Goal: Task Accomplishment & Management: Use online tool/utility

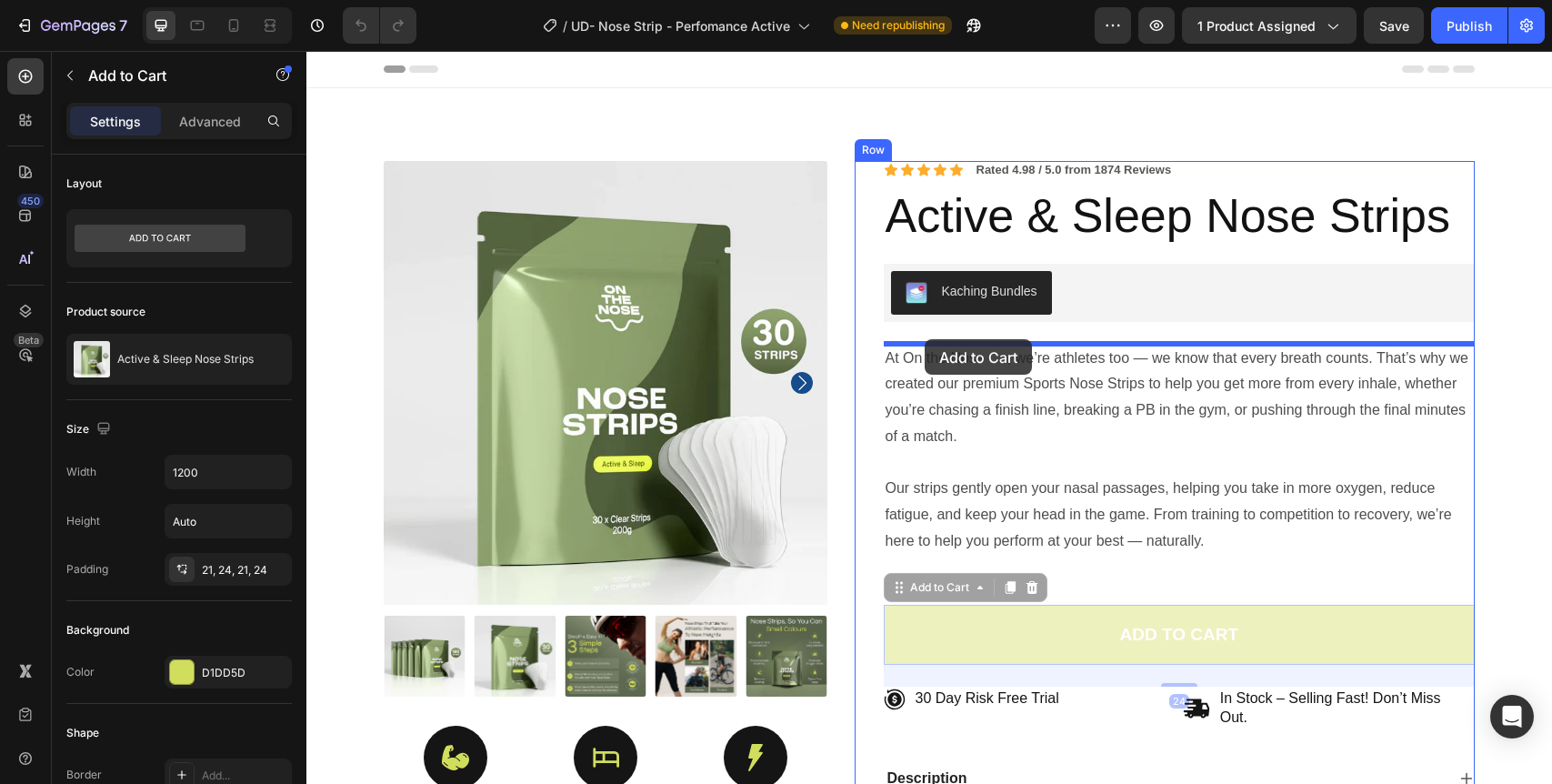
drag, startPoint x: 943, startPoint y: 630, endPoint x: 924, endPoint y: 339, distance: 291.6
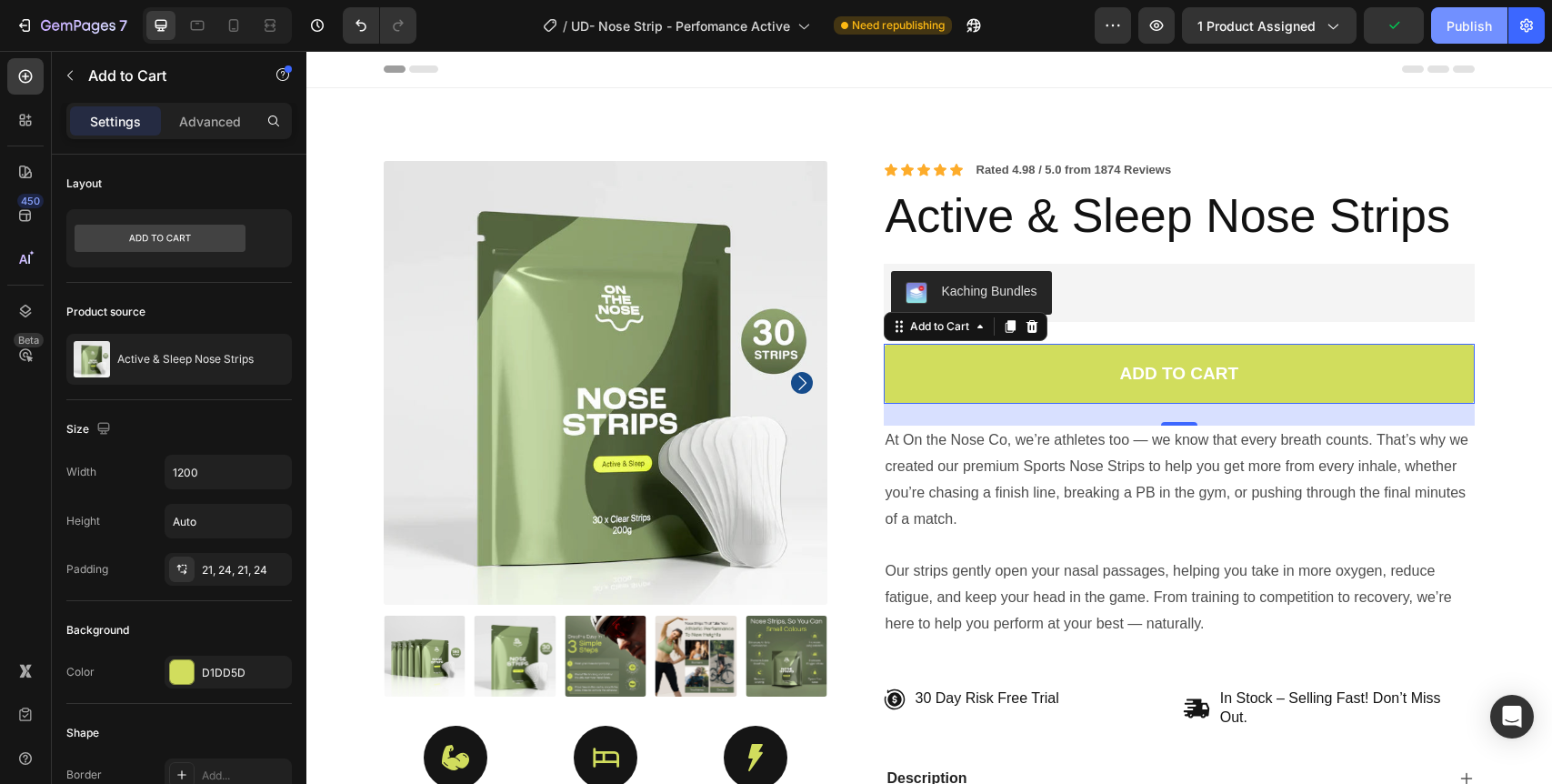
click at [1454, 25] on div "Publish" at bounding box center [1468, 26] width 45 height 19
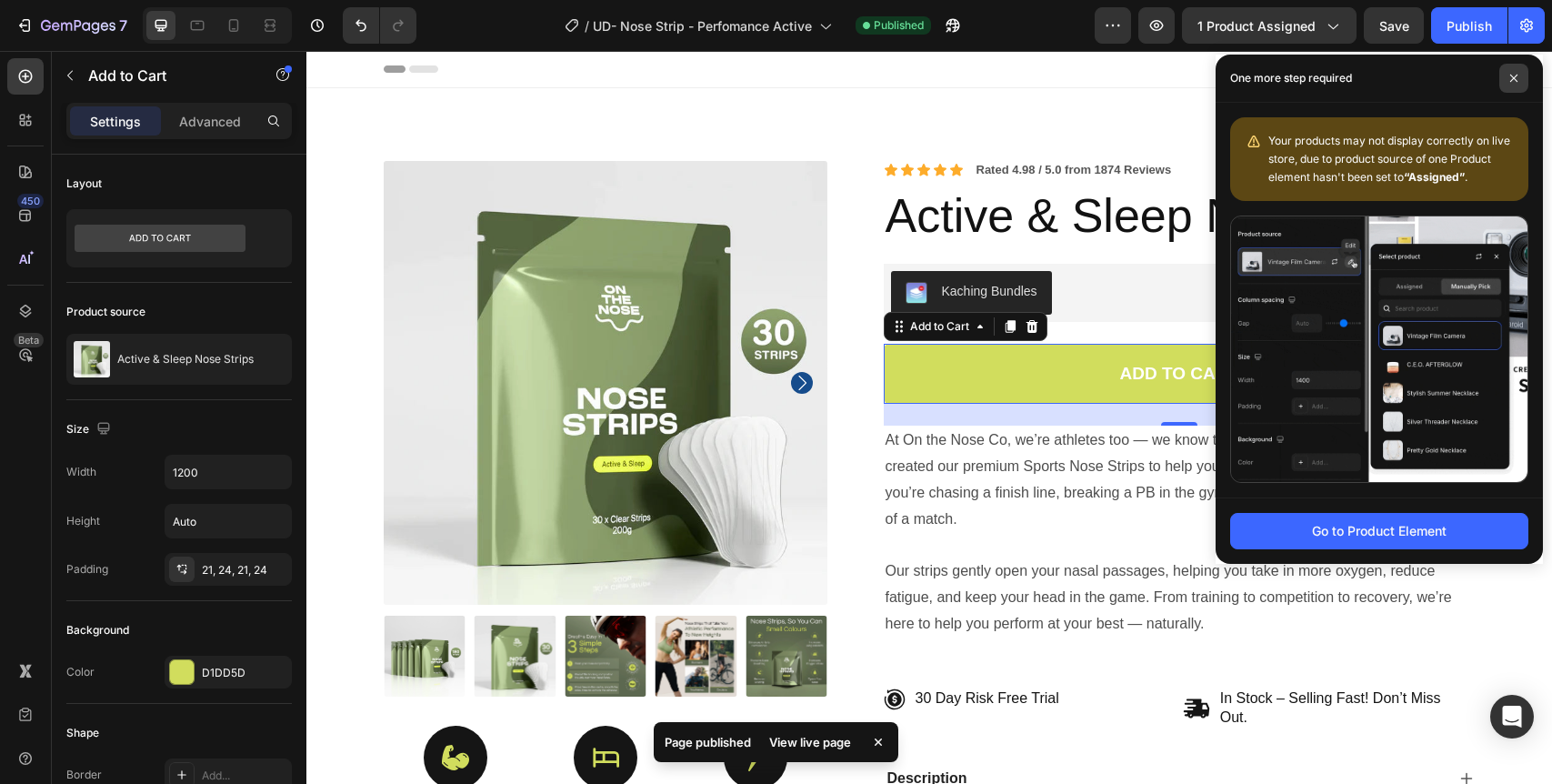
click at [1516, 81] on icon at bounding box center [1515, 79] width 8 height 8
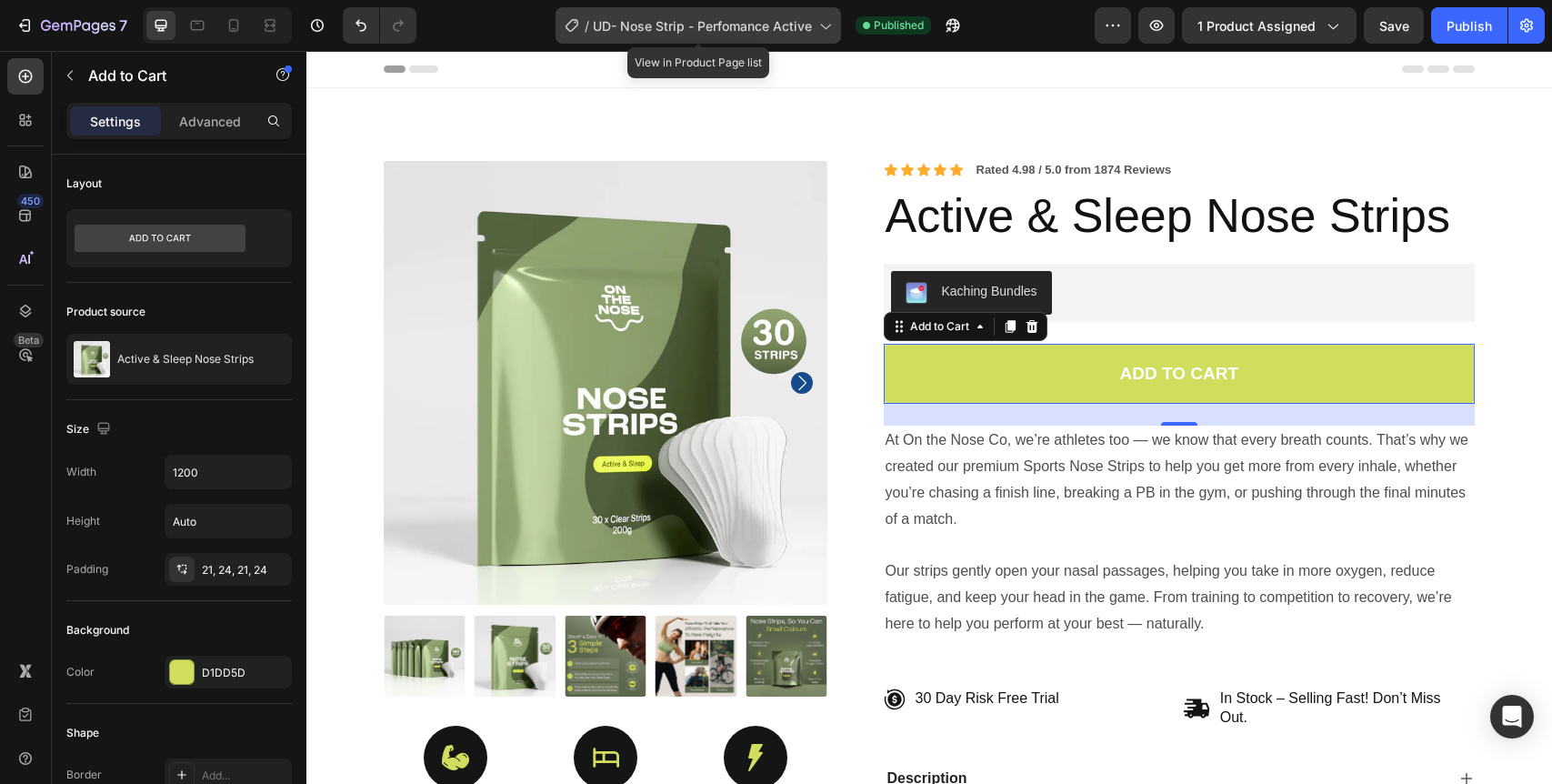
click at [632, 35] on div "/ UD- Nose Strip - Perfomance Active" at bounding box center [698, 26] width 285 height 36
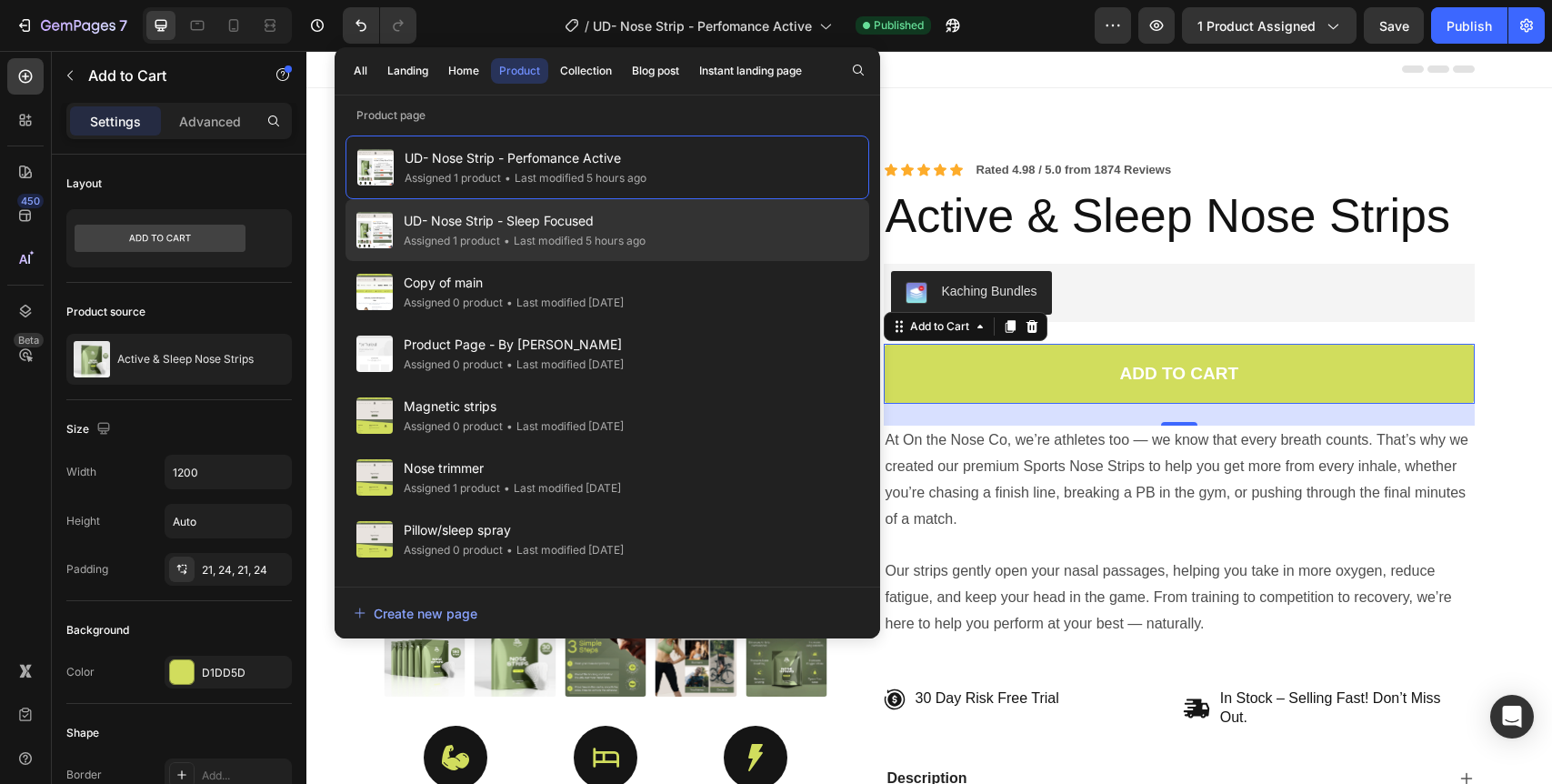
click at [559, 226] on span "UD- Nose Strip - Sleep Focused" at bounding box center [525, 221] width 242 height 22
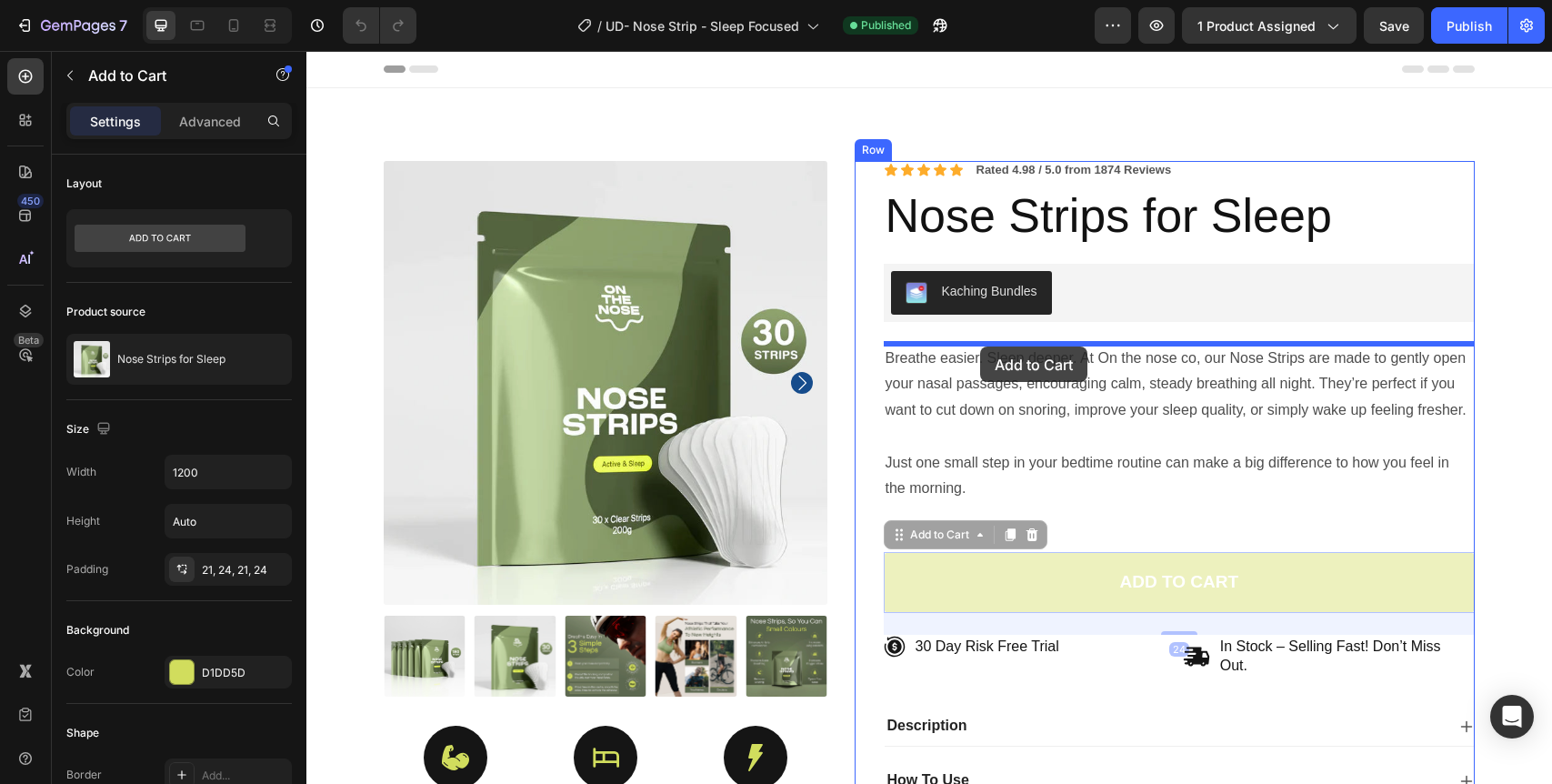
drag, startPoint x: 994, startPoint y: 581, endPoint x: 980, endPoint y: 346, distance: 235.4
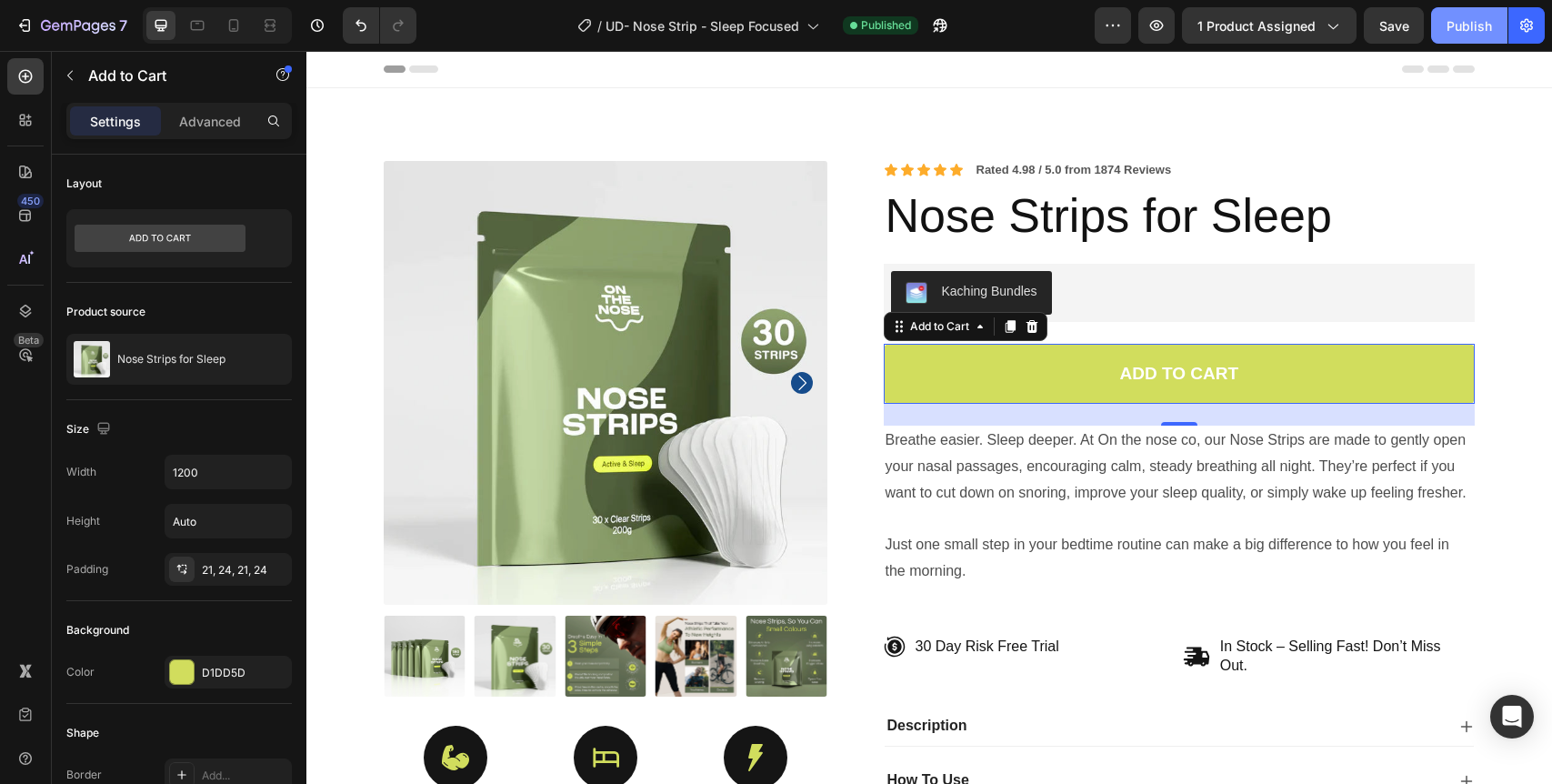
click at [1468, 21] on div "Publish" at bounding box center [1468, 26] width 45 height 19
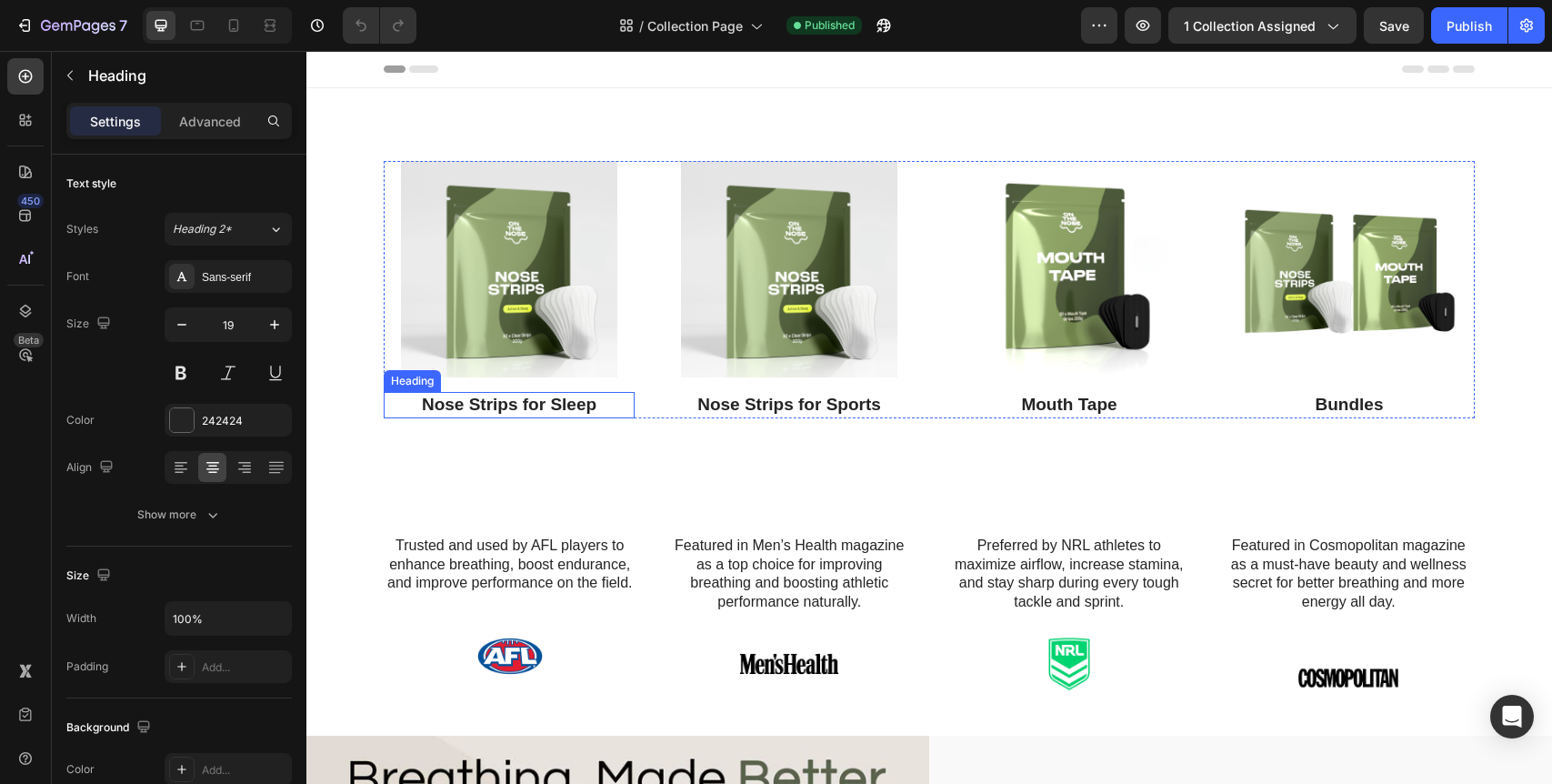
click at [506, 400] on h3 "Nose Strips for Sleep" at bounding box center [509, 404] width 251 height 26
click at [506, 400] on p "Nose Strips for Sleep" at bounding box center [510, 405] width 248 height 23
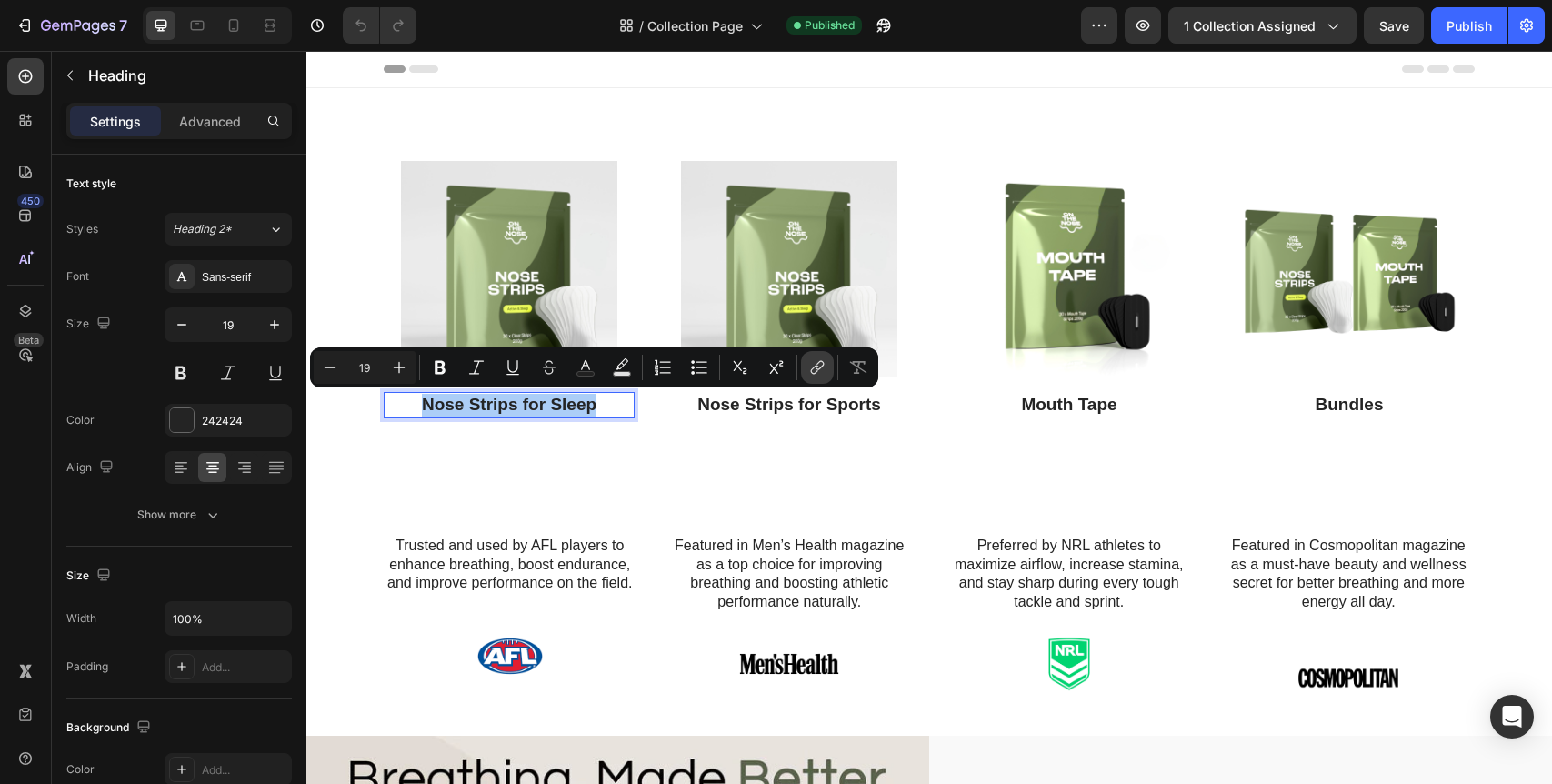
click at [820, 365] on icon "Editor contextual toolbar" at bounding box center [817, 367] width 18 height 18
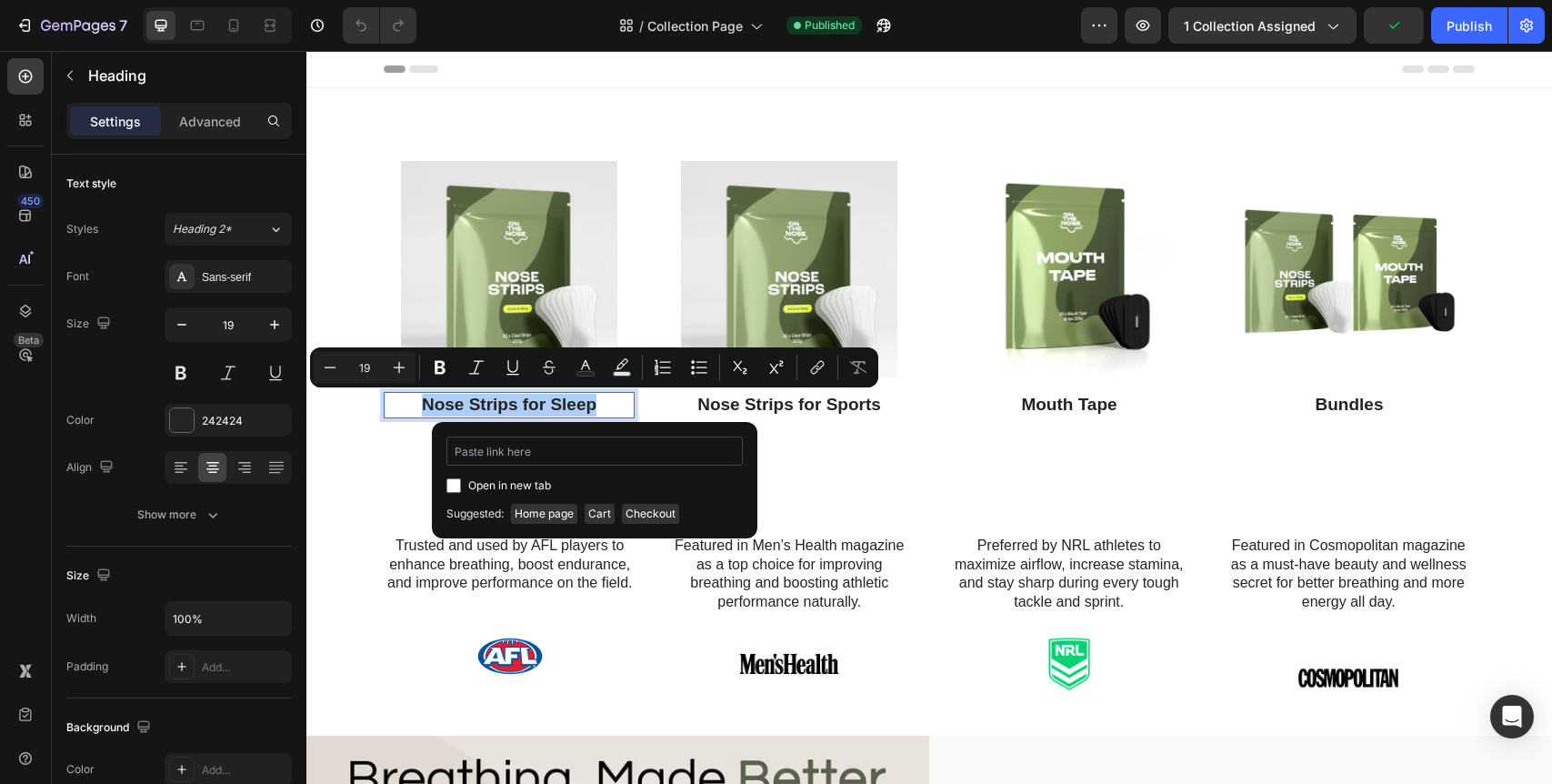
click at [508, 450] on input "Editor contextual toolbar" at bounding box center [594, 451] width 297 height 29
click at [486, 449] on input "Editor contextual toolbar" at bounding box center [594, 451] width 297 height 29
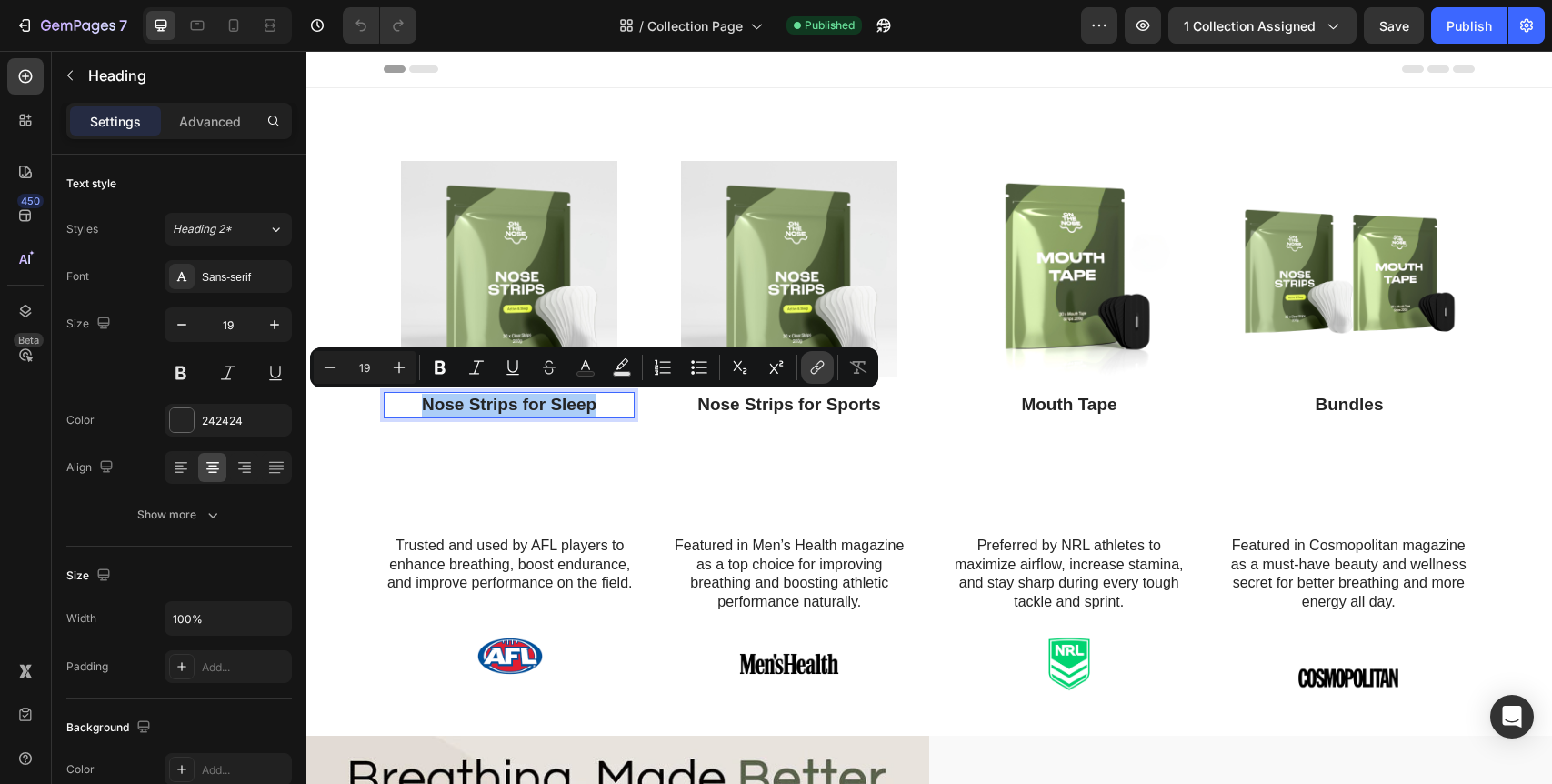
click at [814, 370] on icon "Editor contextual toolbar" at bounding box center [817, 367] width 18 height 18
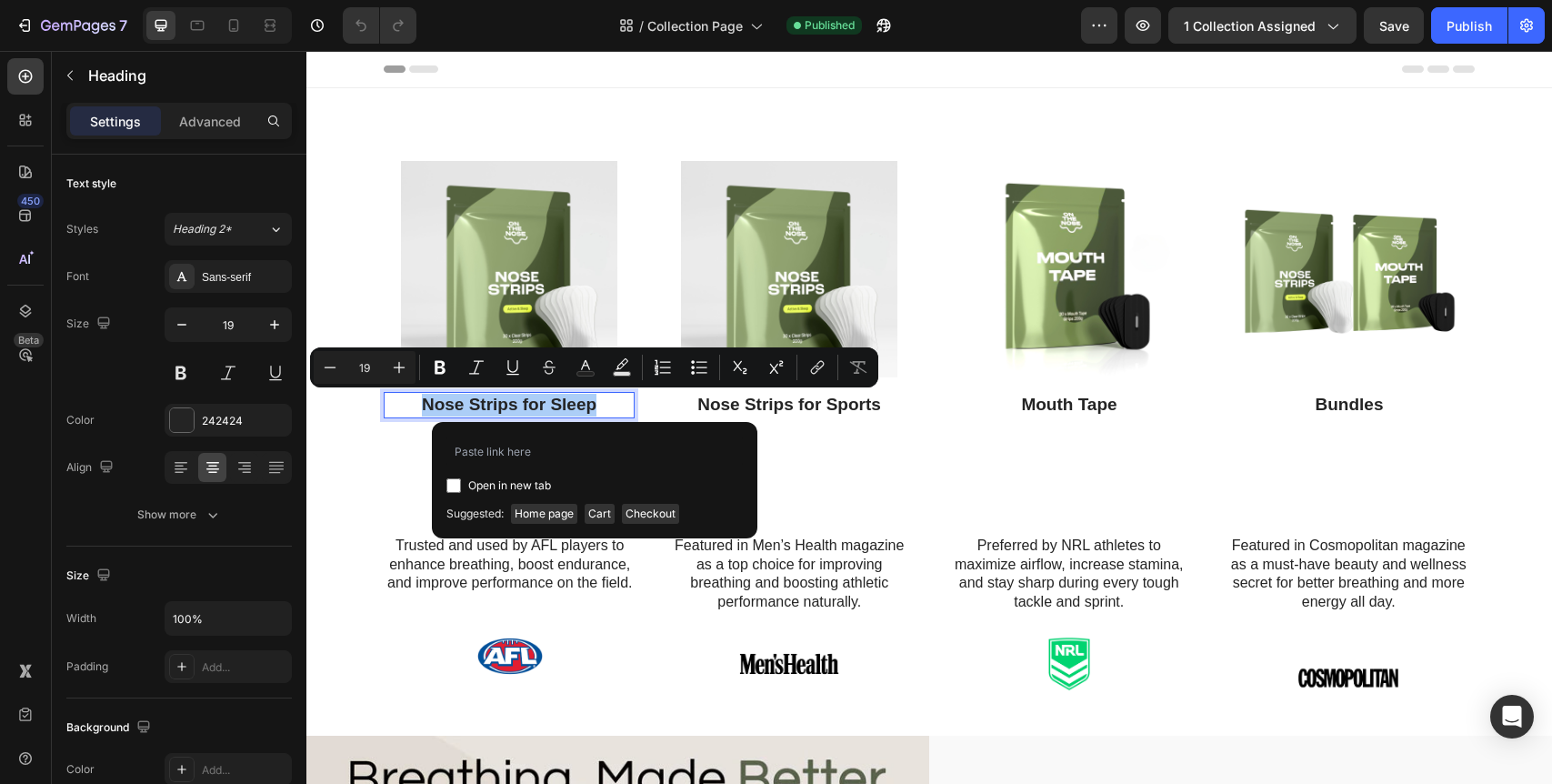
type input "https://www.onthenoseco.com/products/nose-strips-for-sleep"
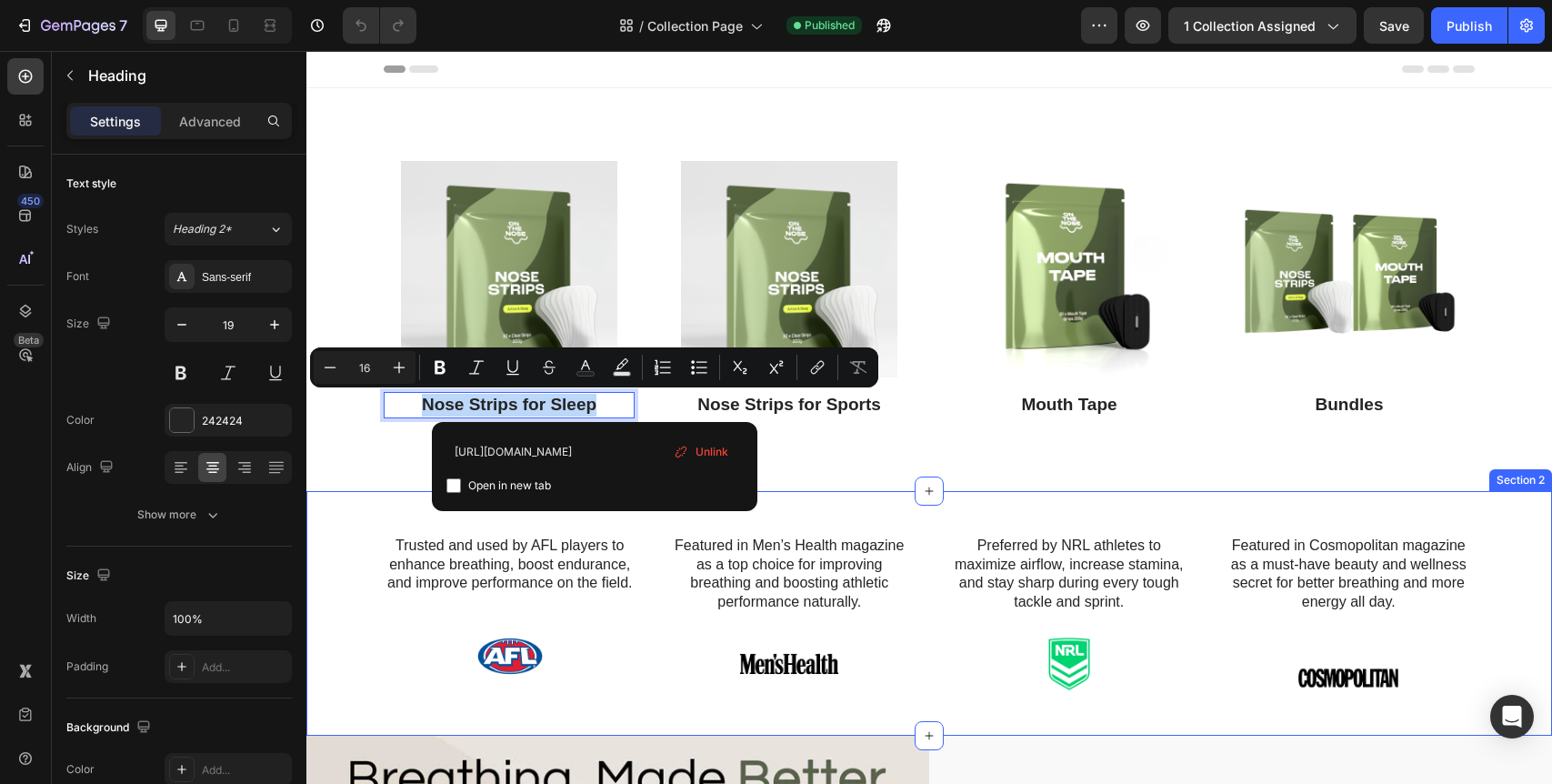
click at [836, 513] on div "Trusted and used by AFL players to enhance breathing, boost endurance, and impr…" at bounding box center [929, 613] width 1246 height 245
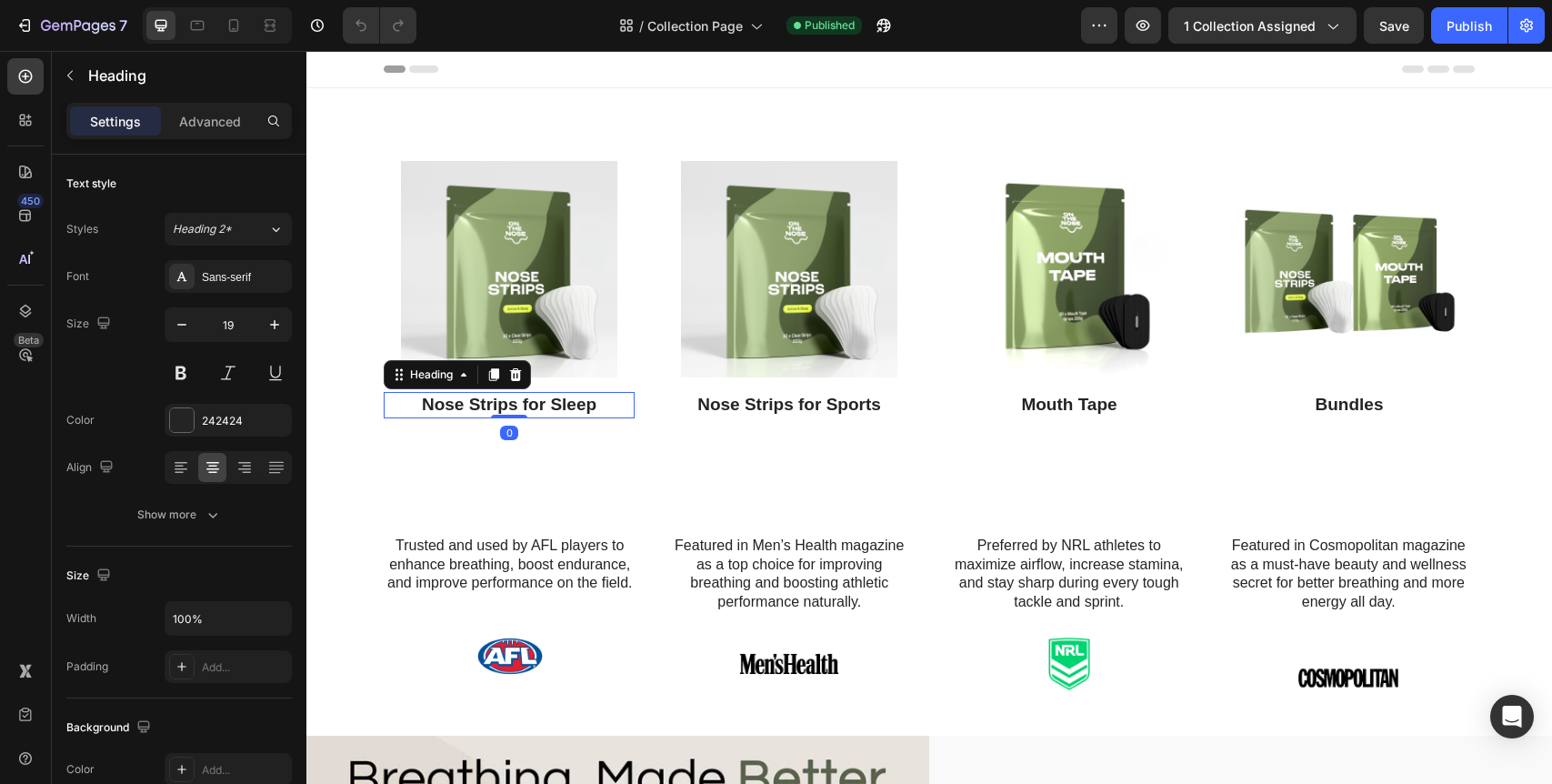
click at [524, 406] on p "Nose Strips for Sleep" at bounding box center [510, 405] width 248 height 23
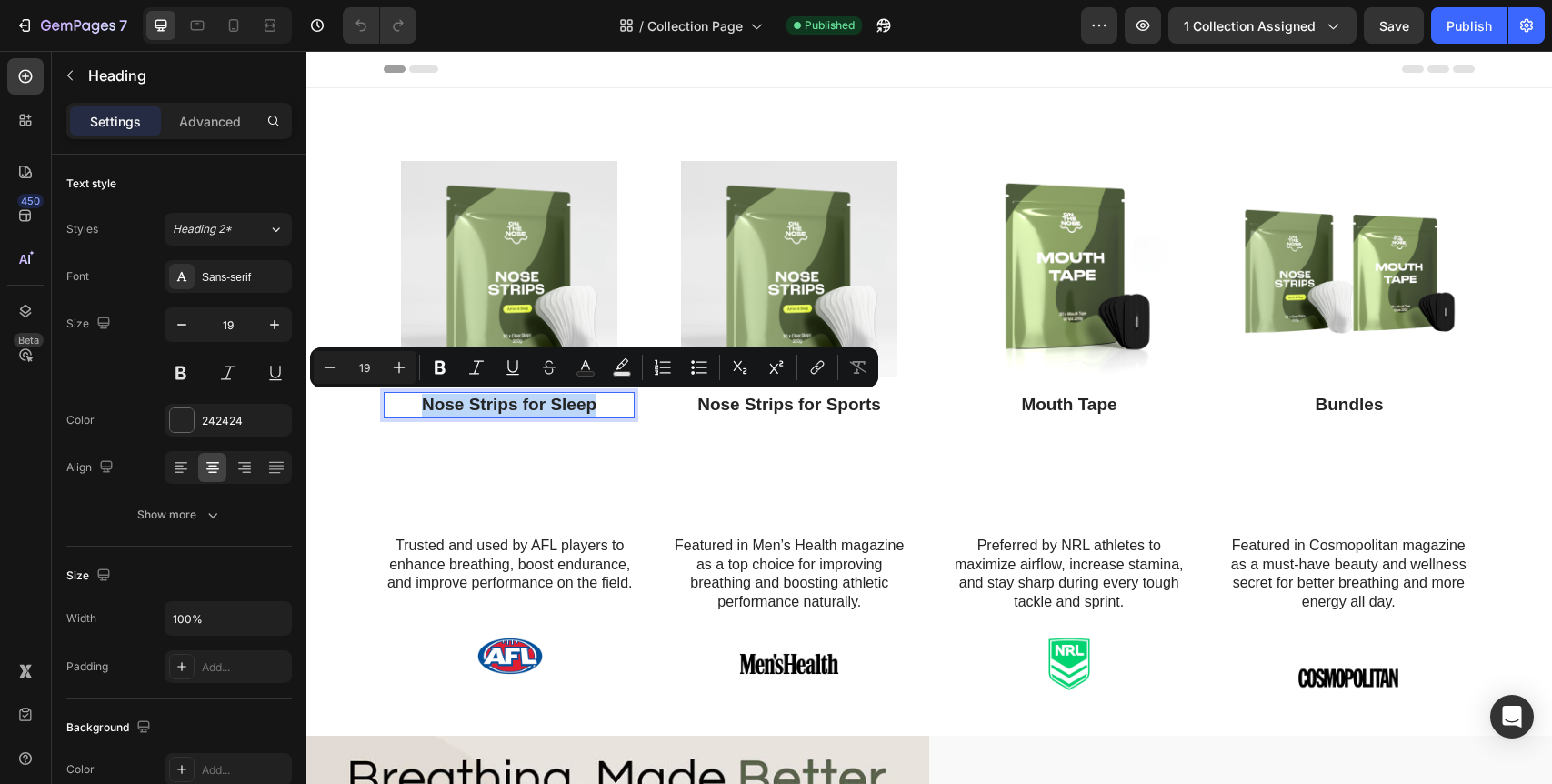
click at [524, 406] on p "Nose Strips for Sleep" at bounding box center [510, 405] width 248 height 23
click at [814, 367] on icon "Editor contextual toolbar" at bounding box center [815, 369] width 9 height 9
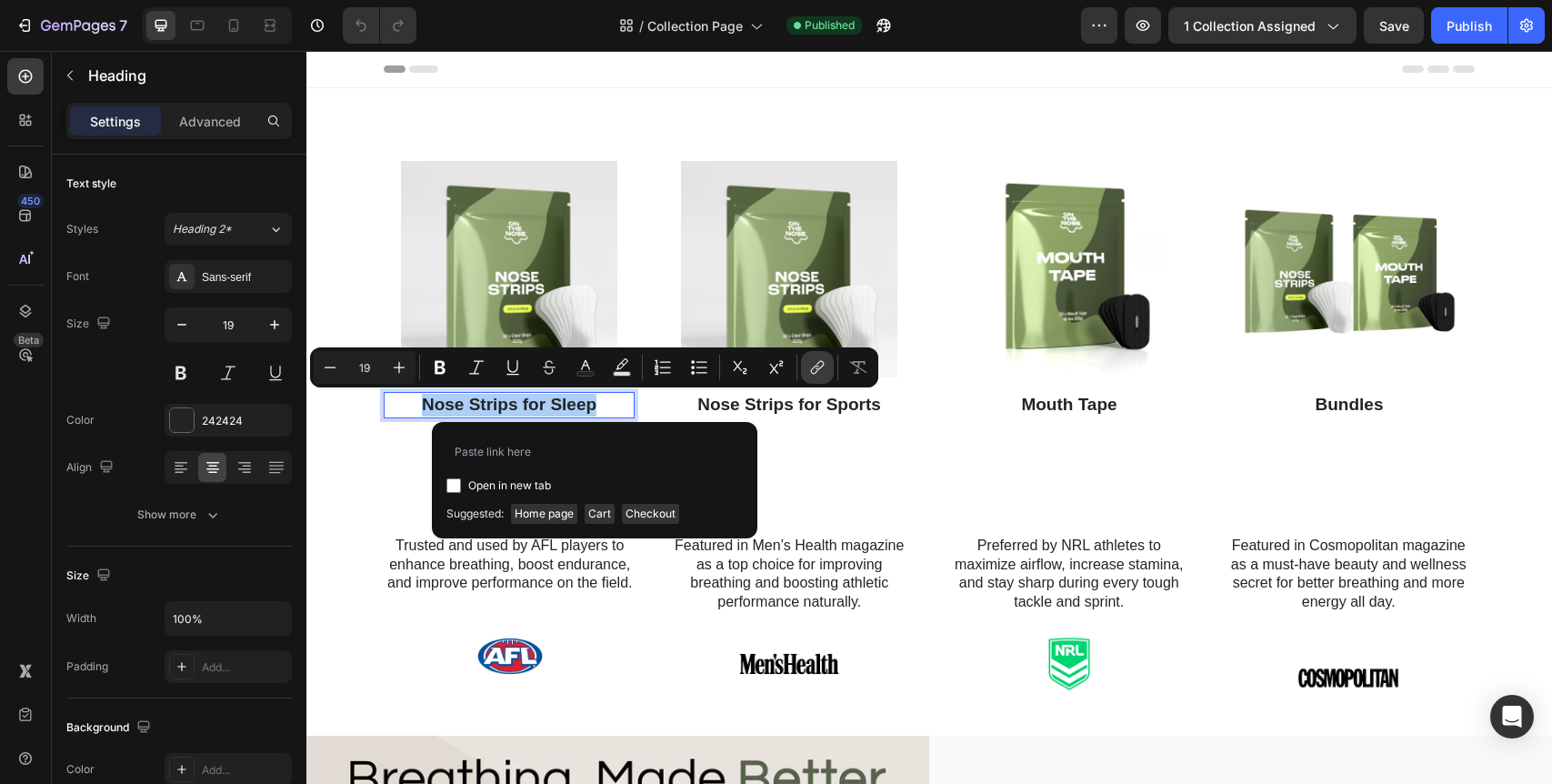
type input "https://www.onthenoseco.com/products/nose-strips-for-sleep"
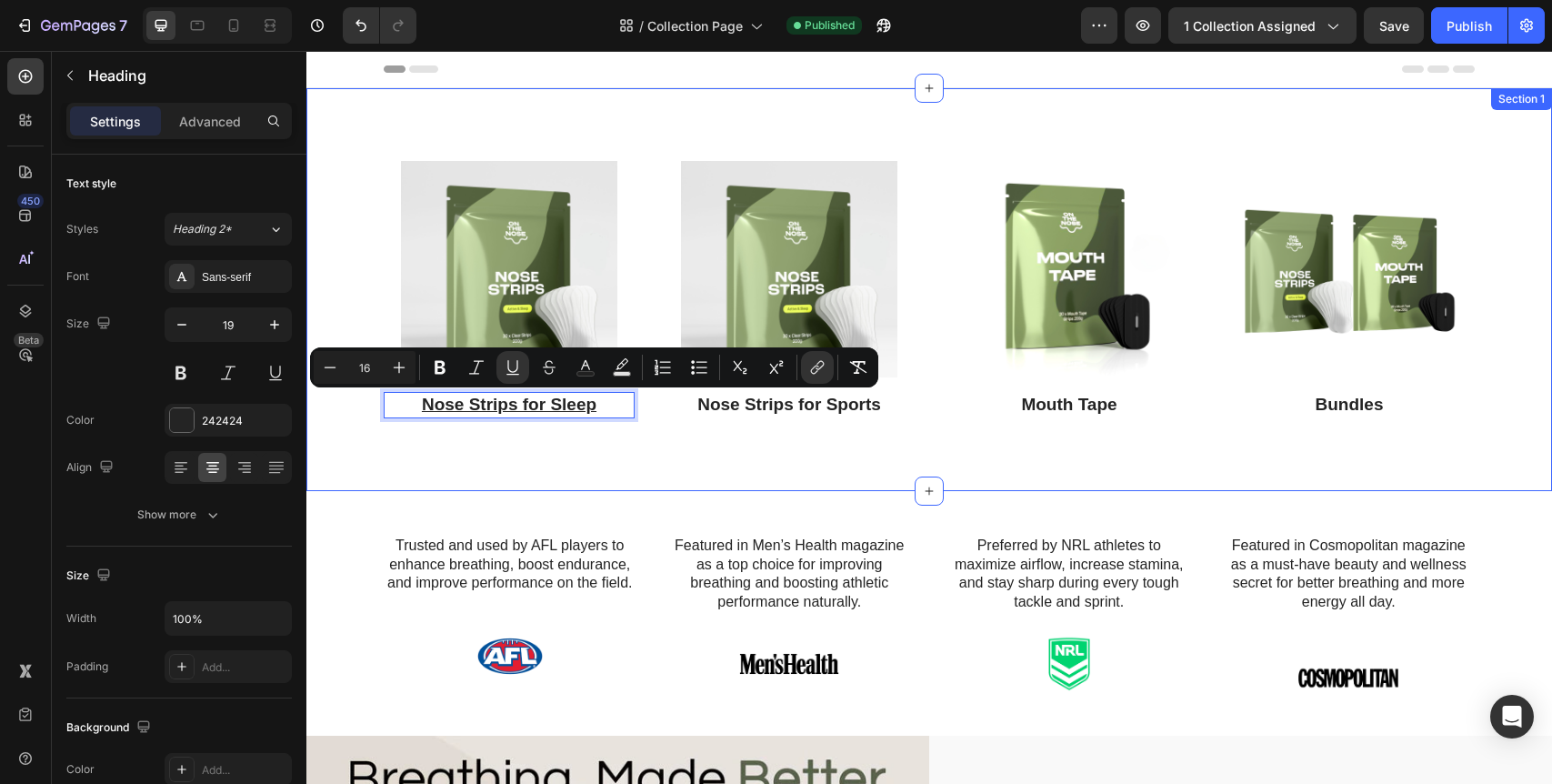
click at [794, 473] on div "Image Nose Strips for Sleep Heading 0 Image Nose Strips for Sports Heading Imag…" at bounding box center [929, 290] width 1246 height 403
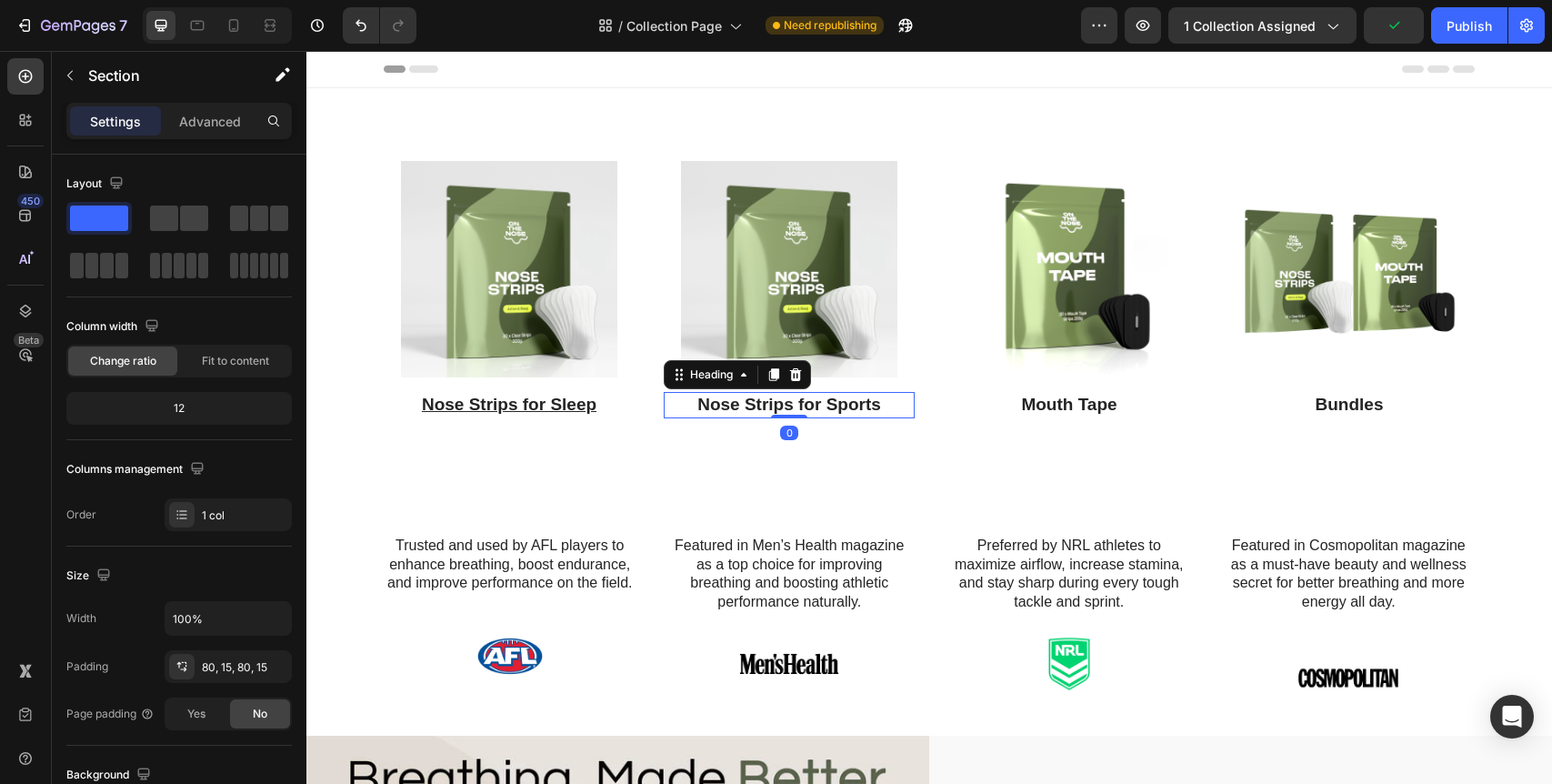
click at [807, 405] on h3 "Nose Strips for Sports" at bounding box center [789, 404] width 251 height 26
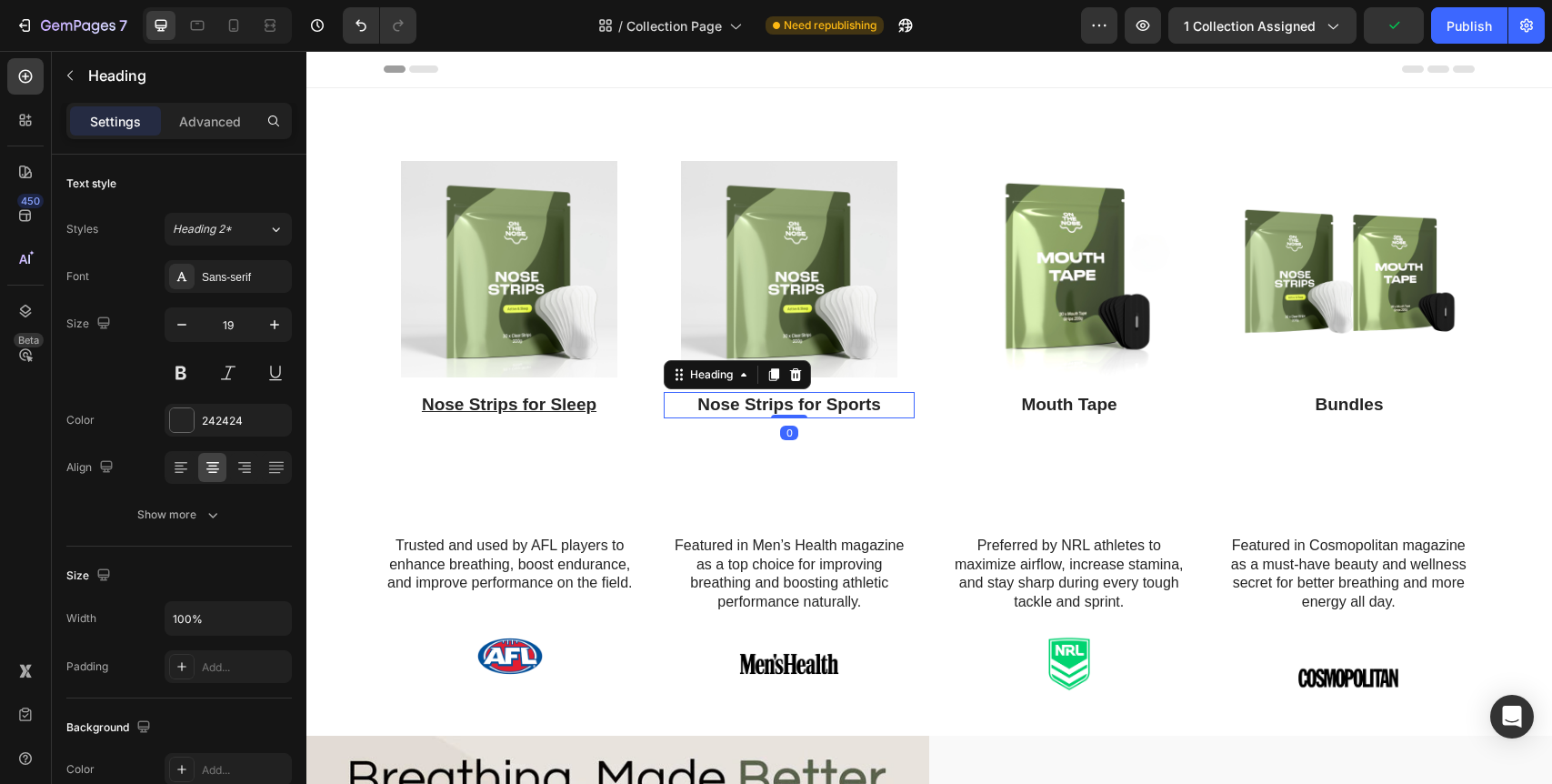
click at [807, 405] on h3 "Nose Strips for Sports" at bounding box center [789, 404] width 251 height 26
click at [807, 405] on p "Nose Strips for Sports" at bounding box center [789, 405] width 248 height 23
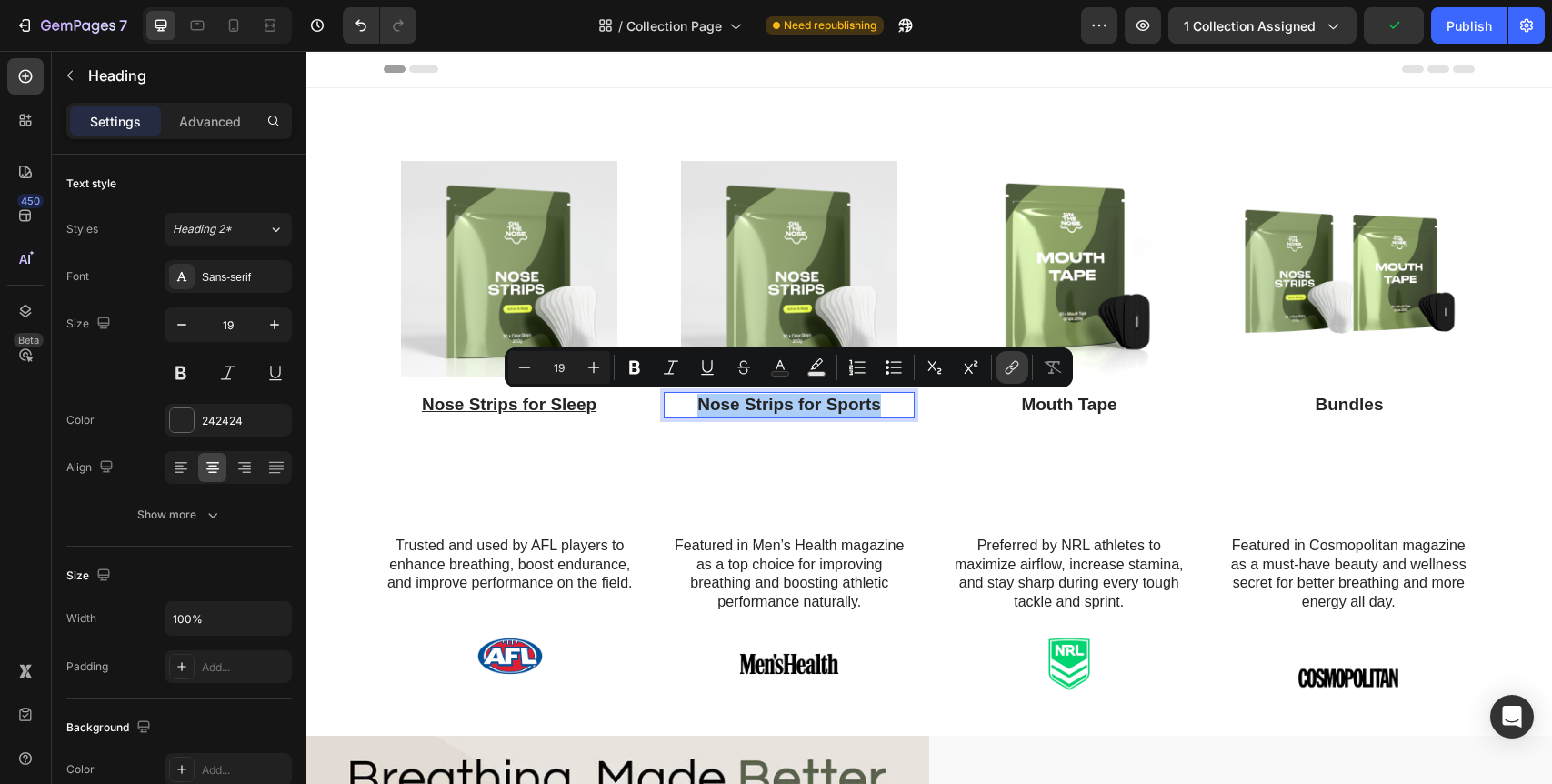
click at [1009, 371] on icon "Editor contextual toolbar" at bounding box center [1012, 367] width 18 height 18
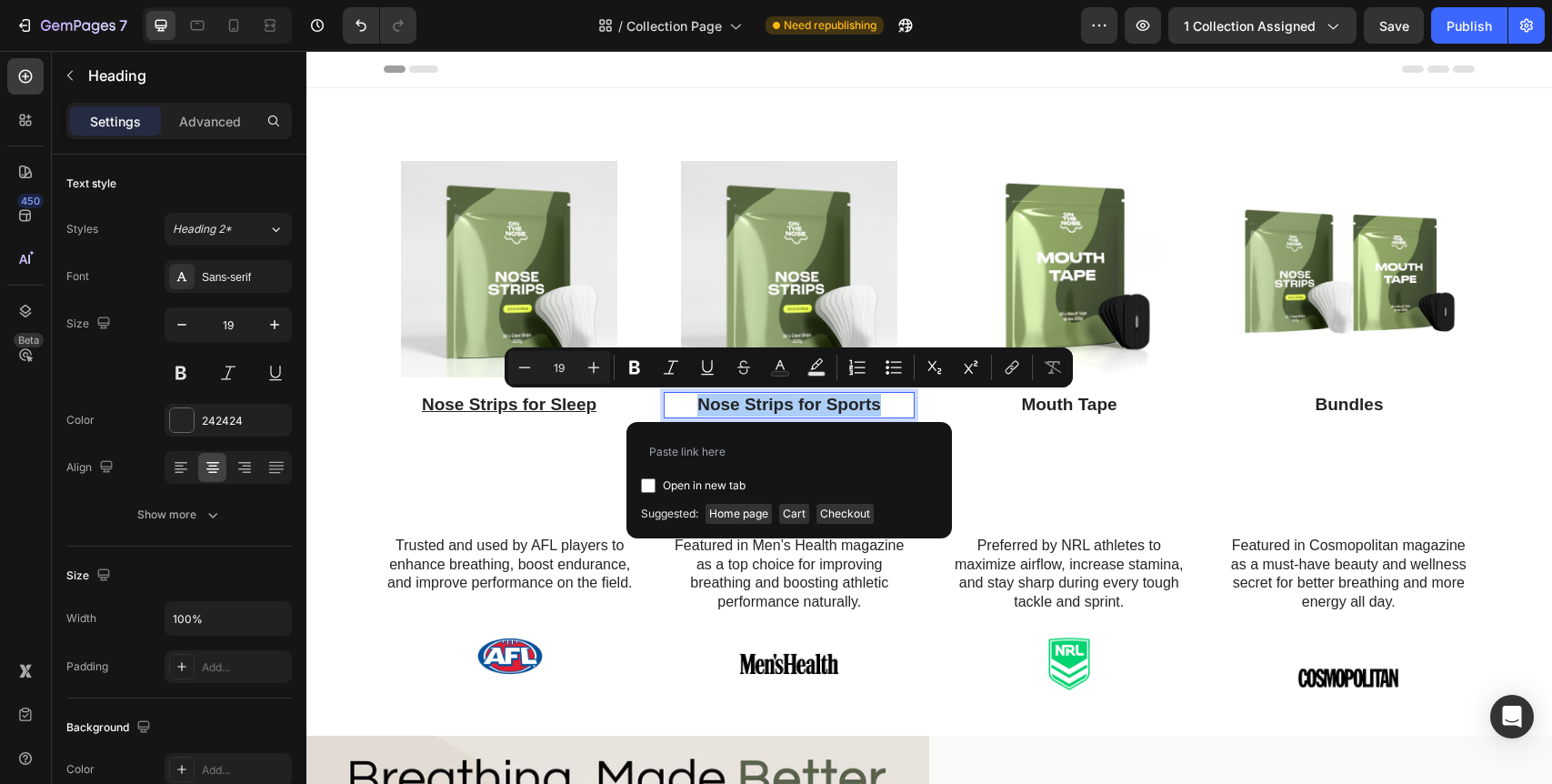
type input "https://www.onthenoseco.com/products/nose-strips-for-sports"
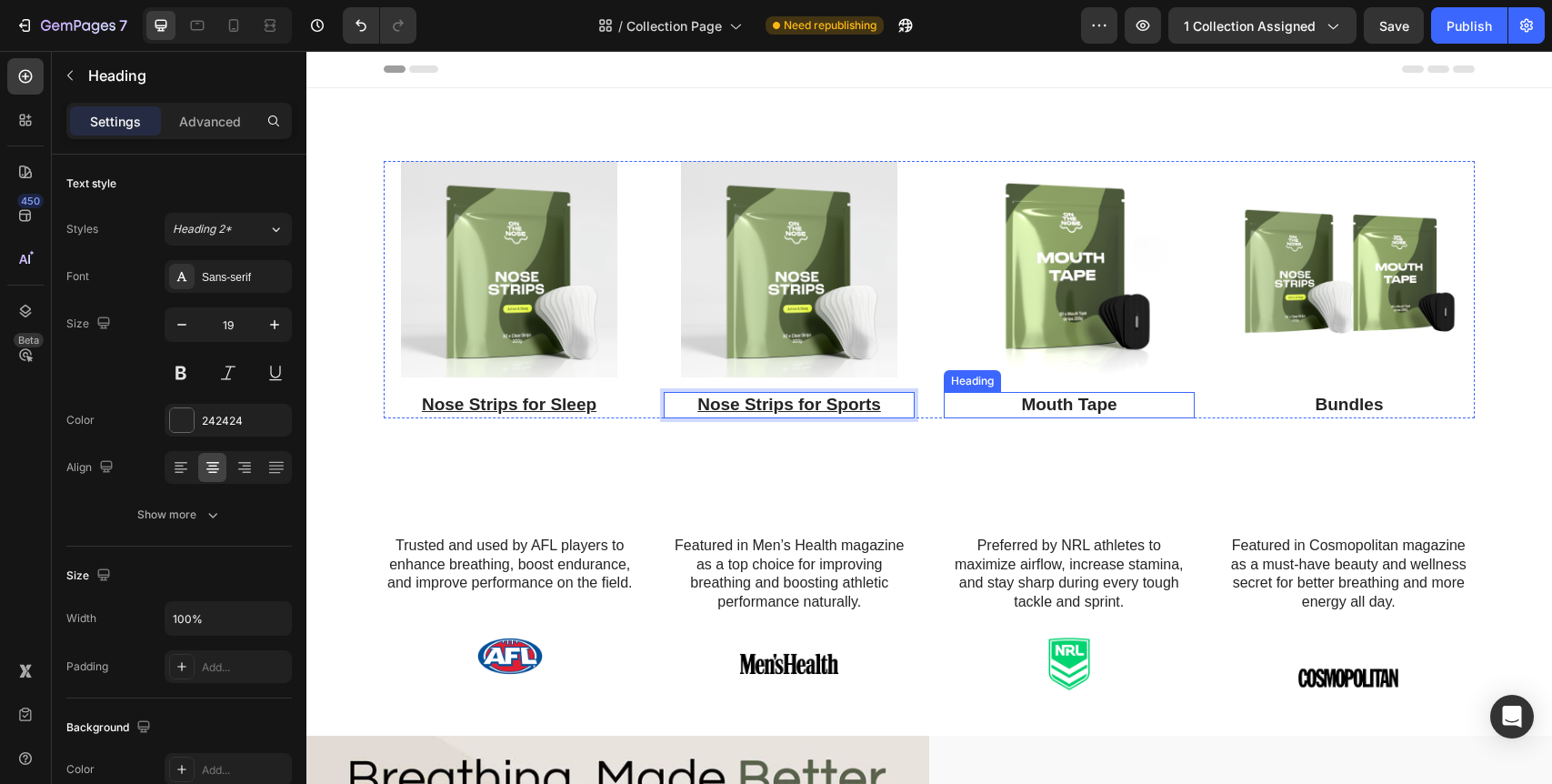
click at [1064, 408] on h3 "Mouth Tape" at bounding box center [1068, 404] width 251 height 26
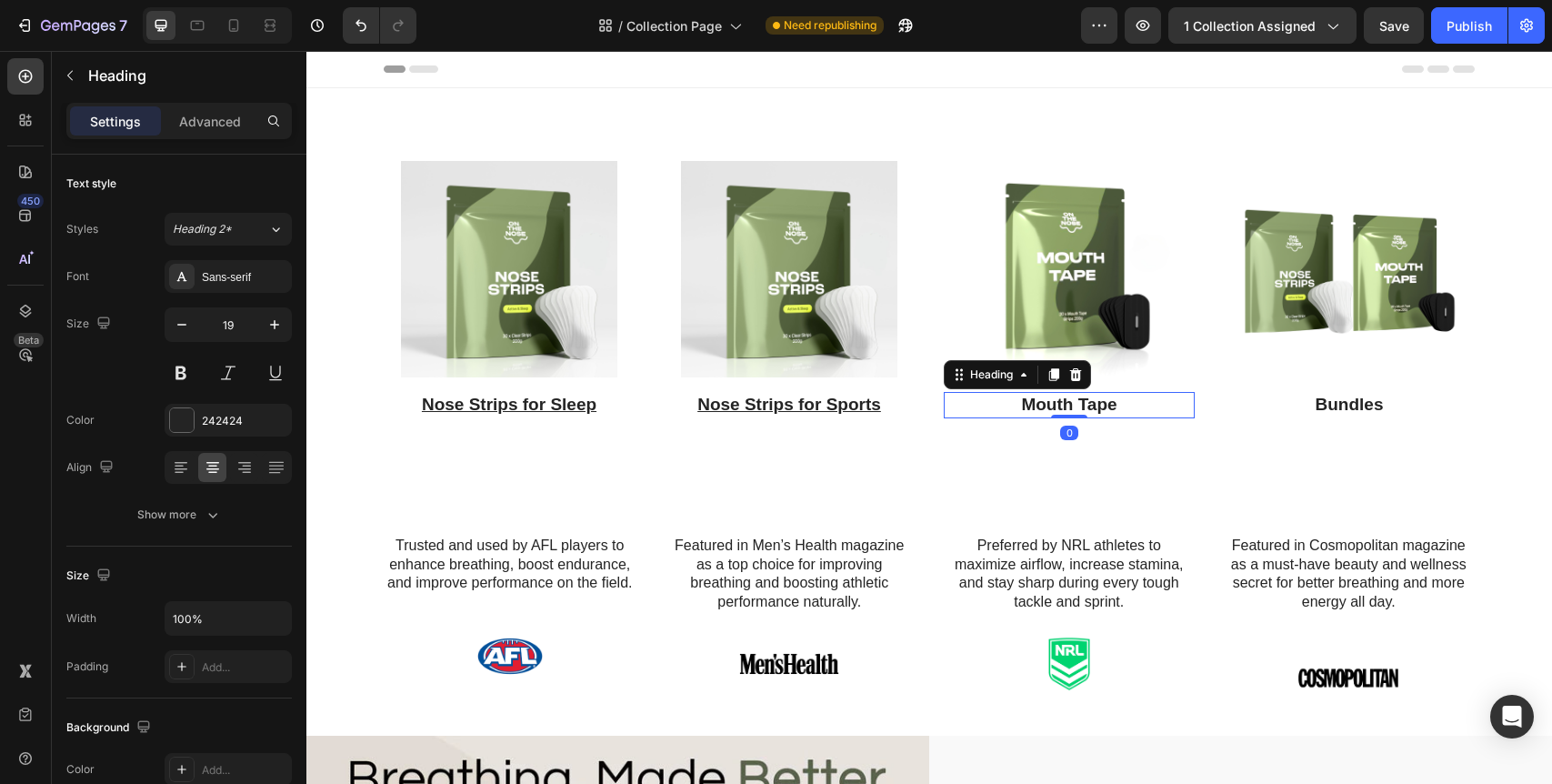
click at [1064, 408] on h3 "Mouth Tape" at bounding box center [1068, 404] width 251 height 26
click at [1064, 408] on p "Mouth Tape" at bounding box center [1069, 405] width 248 height 23
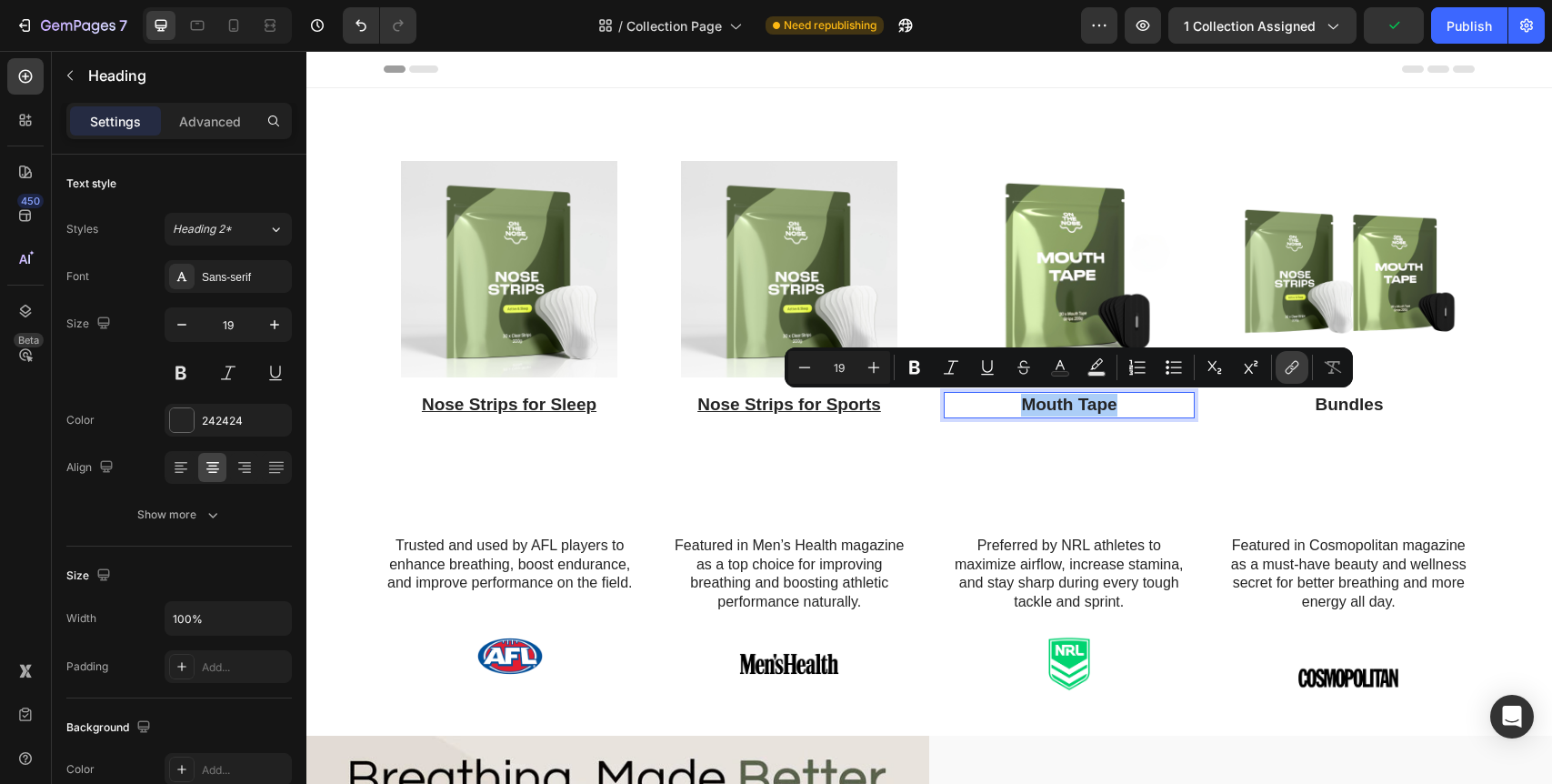
click at [1299, 371] on icon "Editor contextual toolbar" at bounding box center [1292, 367] width 18 height 18
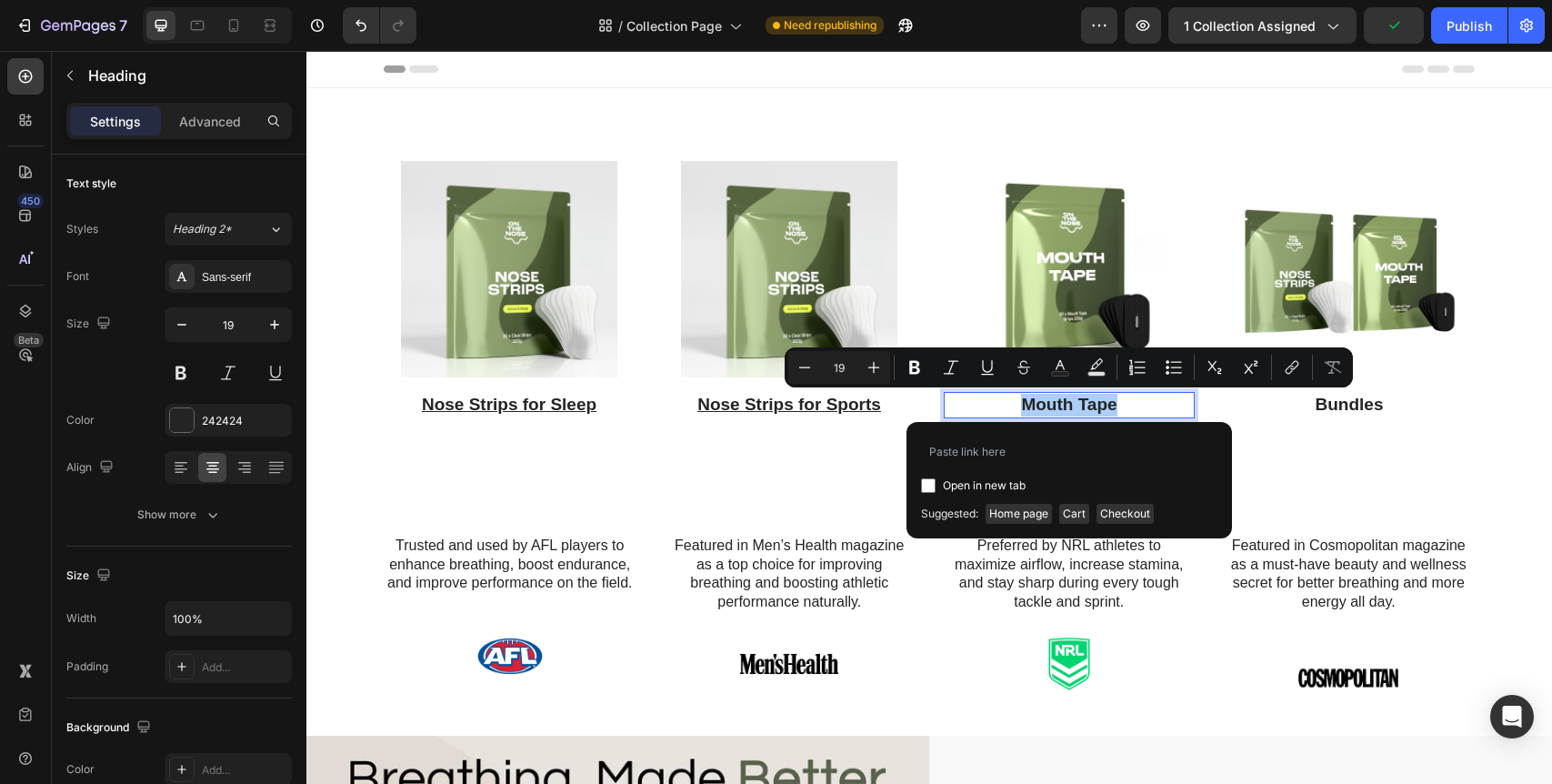
type input "https://www.onthenoseco.com/products/mouth-tape"
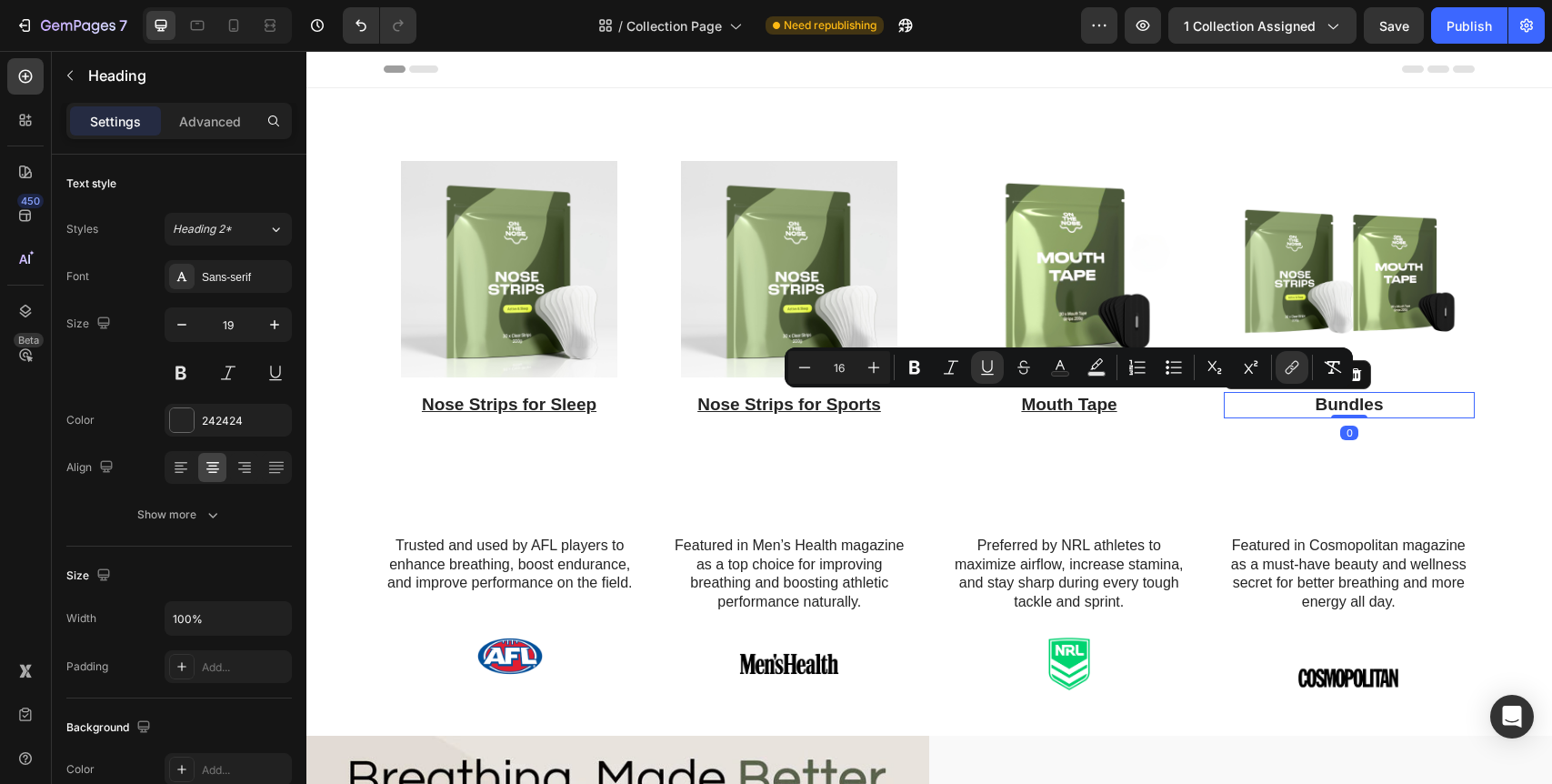
click at [1342, 405] on h3 "Bundles" at bounding box center [1349, 404] width 251 height 26
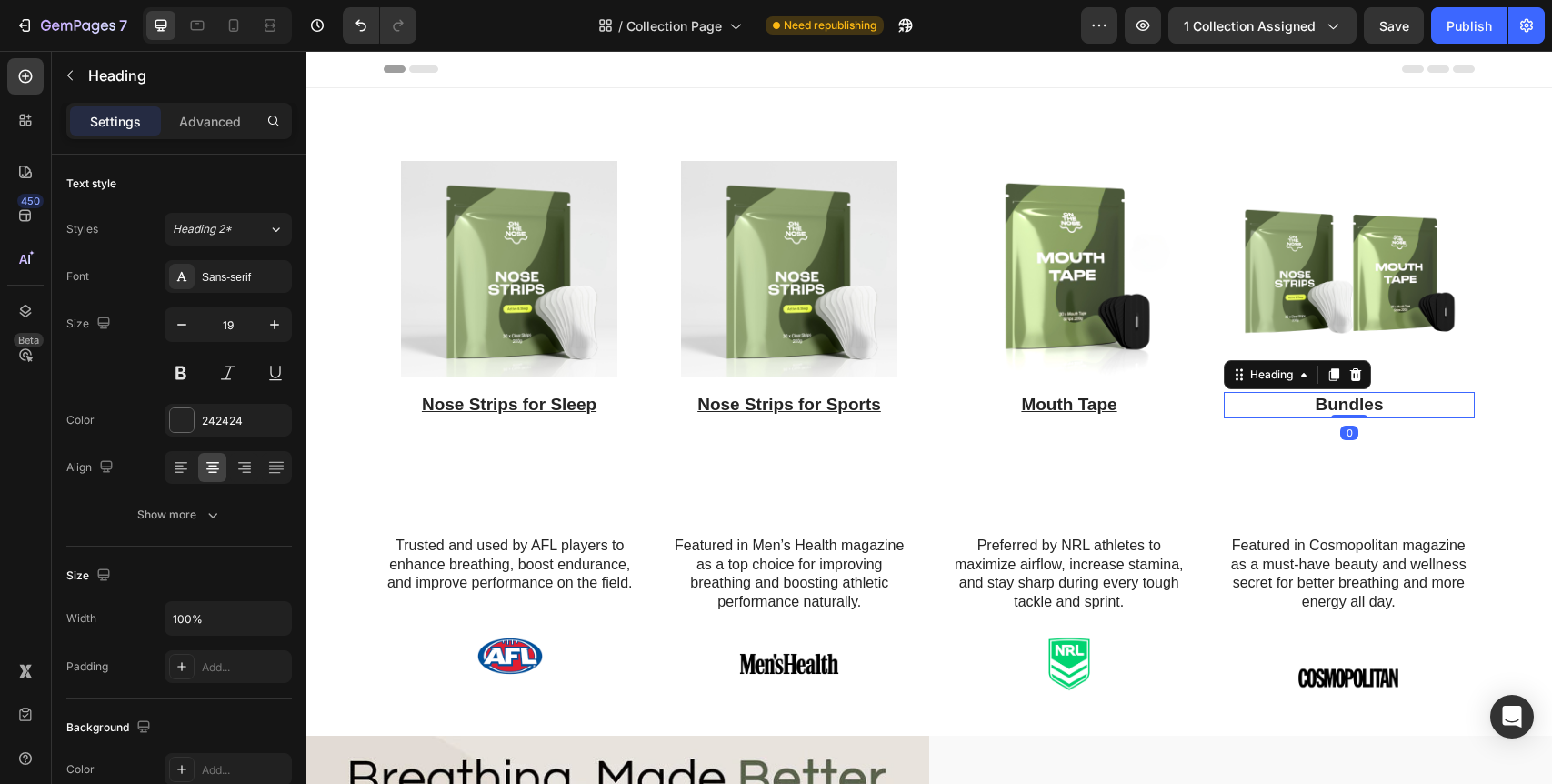
click at [1342, 405] on h3 "Bundles" at bounding box center [1349, 404] width 251 height 26
click at [1342, 405] on p "Bundles" at bounding box center [1349, 405] width 248 height 23
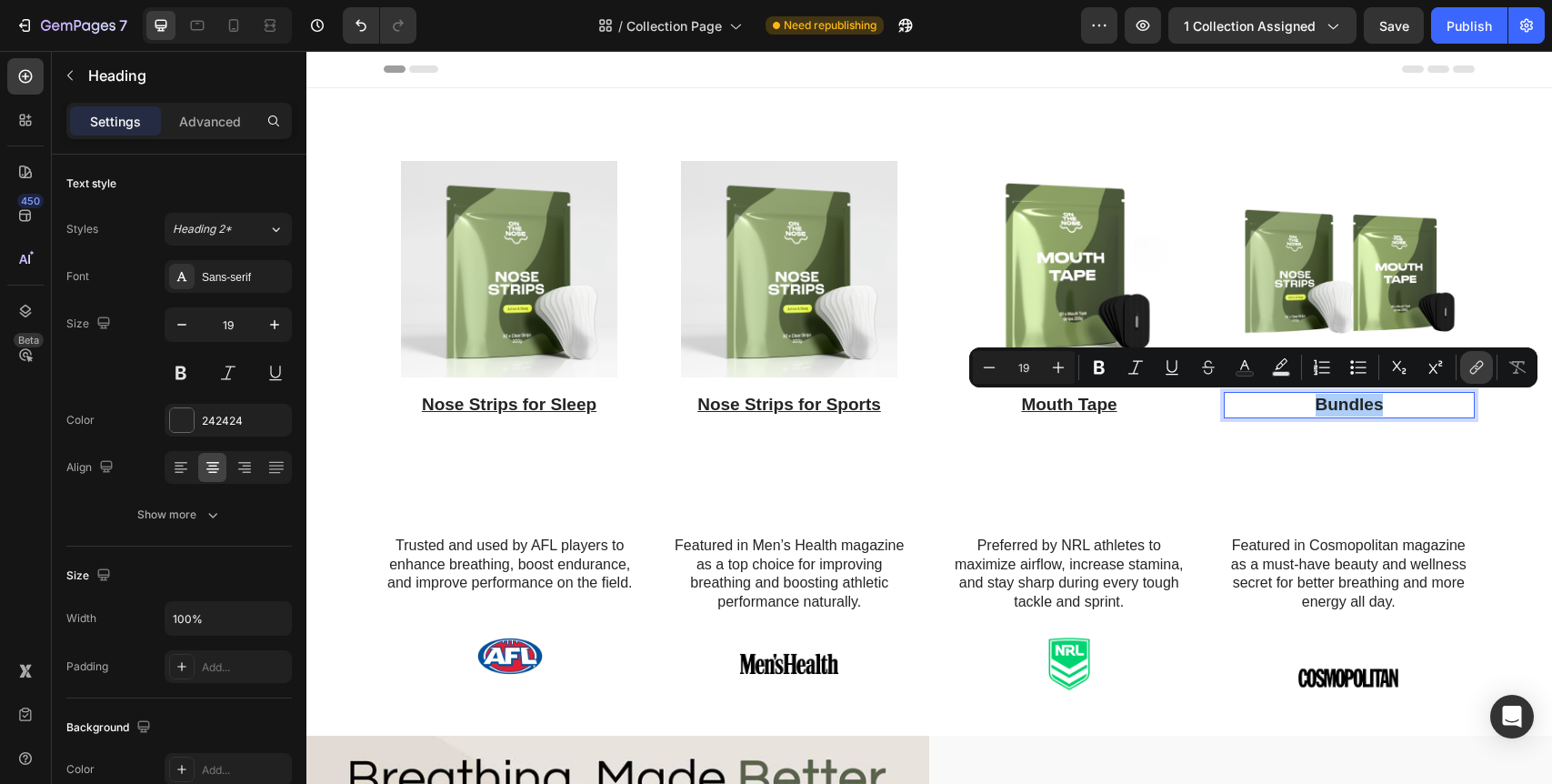
click at [1476, 371] on icon "Editor contextual toolbar" at bounding box center [1476, 367] width 18 height 18
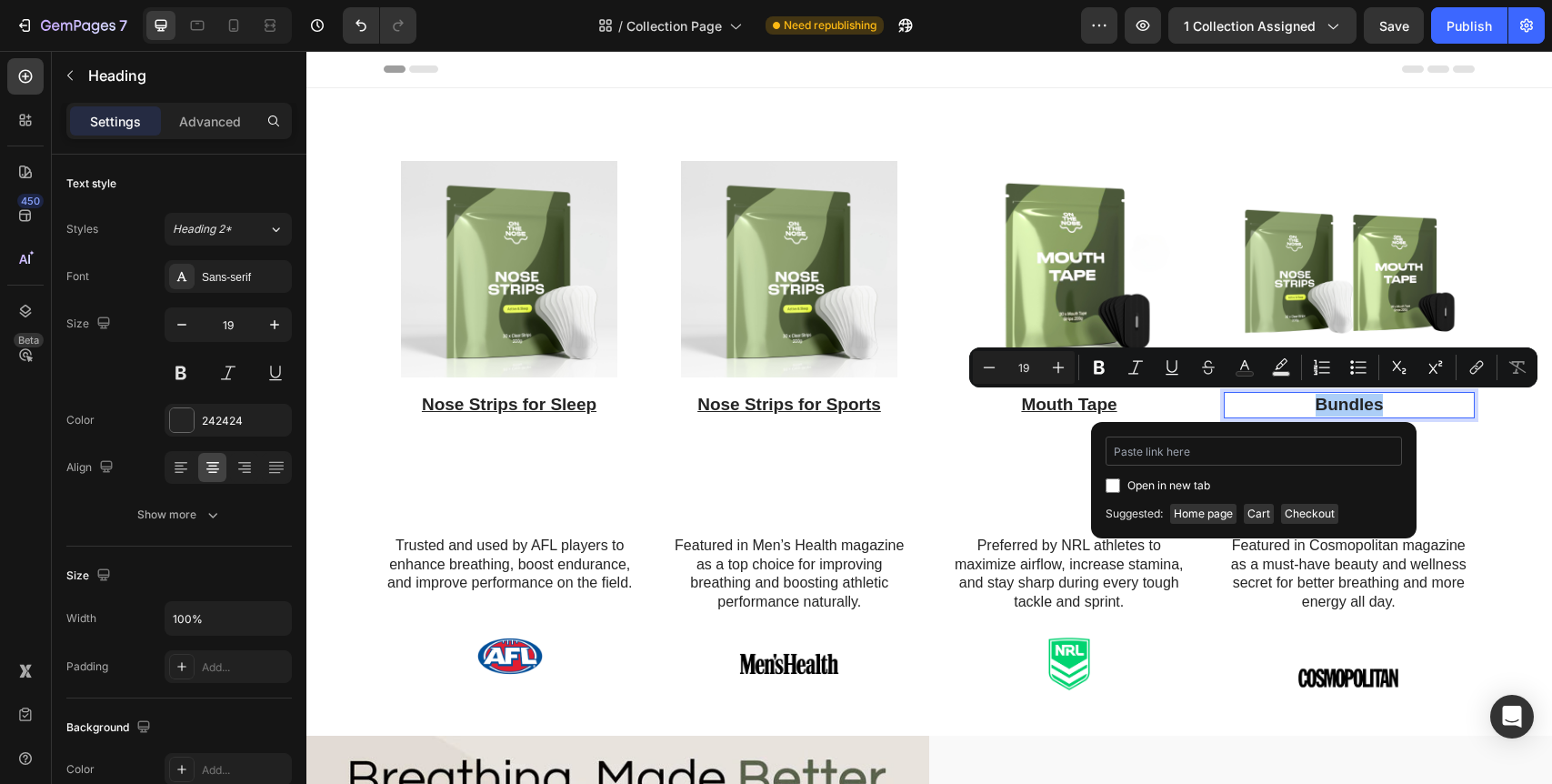
type input "https://www.onthenoseco.com/products/nose-strips-mouth-tape-bundle"
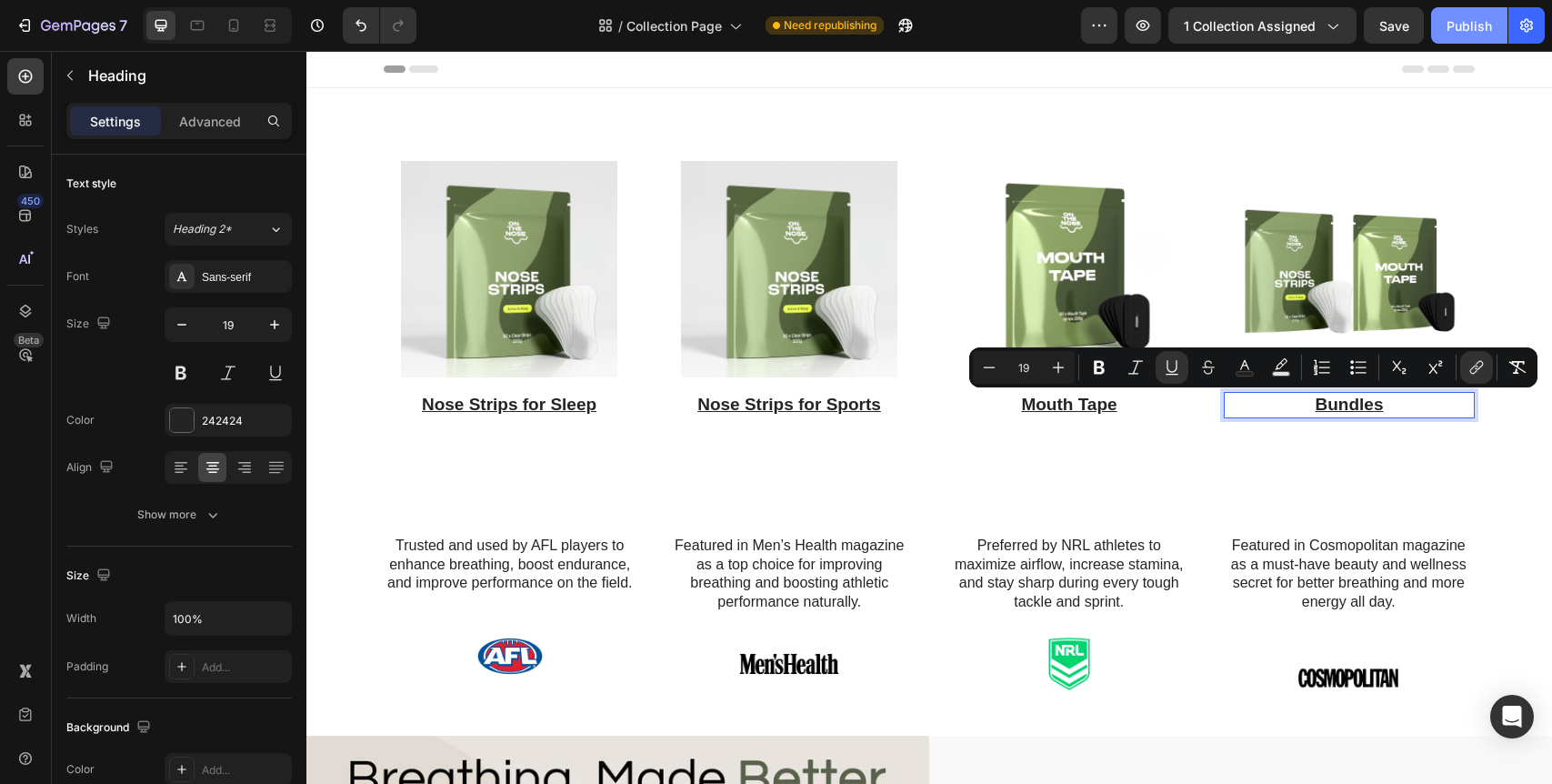
click at [1466, 19] on div "Publish" at bounding box center [1468, 26] width 45 height 19
